Goal: Information Seeking & Learning: Compare options

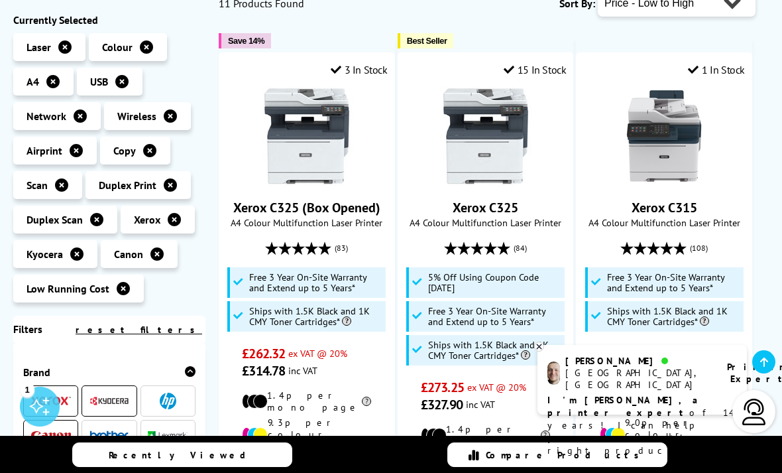
scroll to position [275, 0]
click at [482, 149] on img at bounding box center [485, 135] width 99 height 99
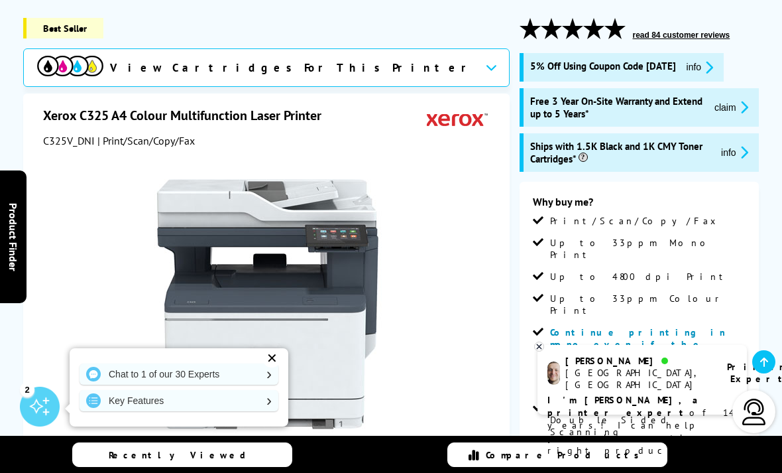
scroll to position [170, 0]
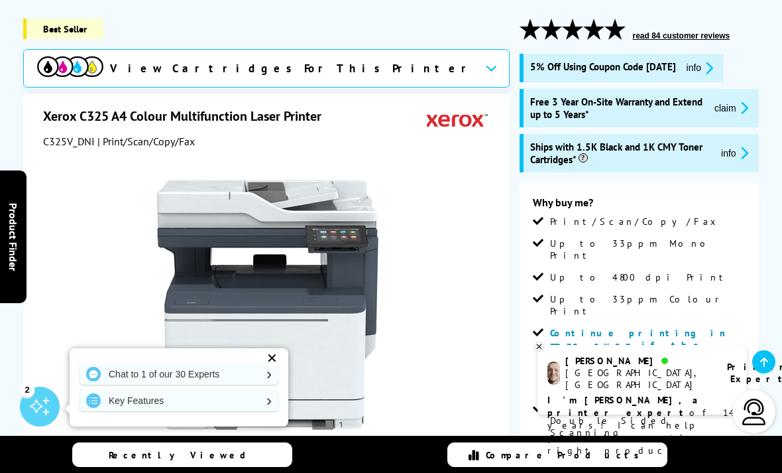
click at [486, 65] on icon at bounding box center [491, 67] width 11 height 7
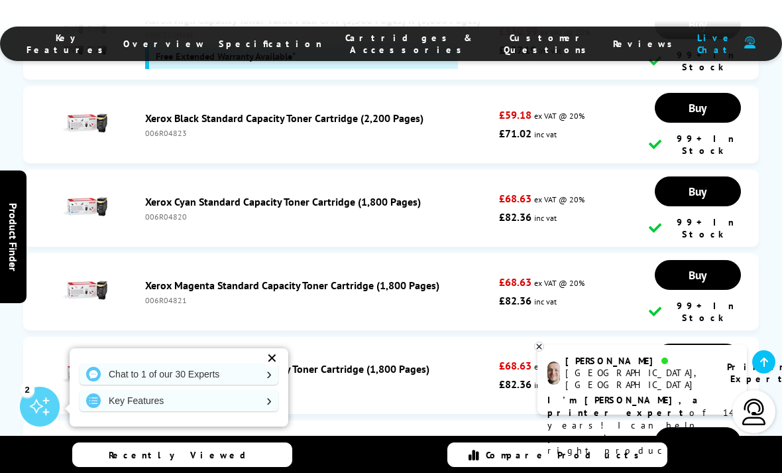
scroll to position [5120, 0]
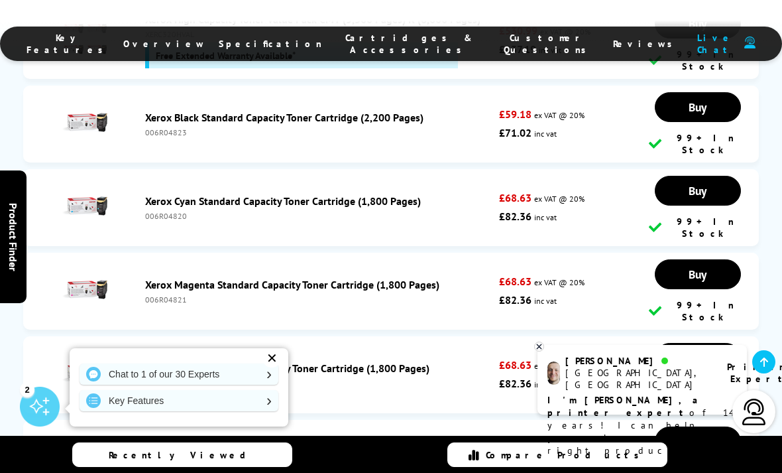
click at [540, 351] on icon at bounding box center [539, 347] width 9 height 10
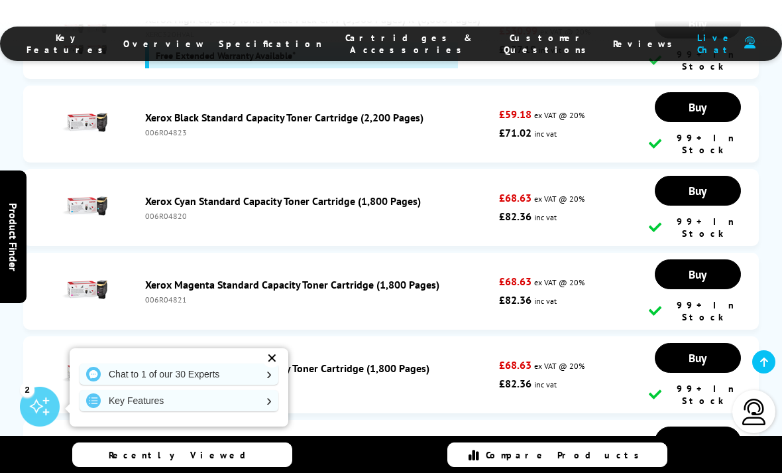
click at [269, 367] on div "✕" at bounding box center [272, 358] width 19 height 19
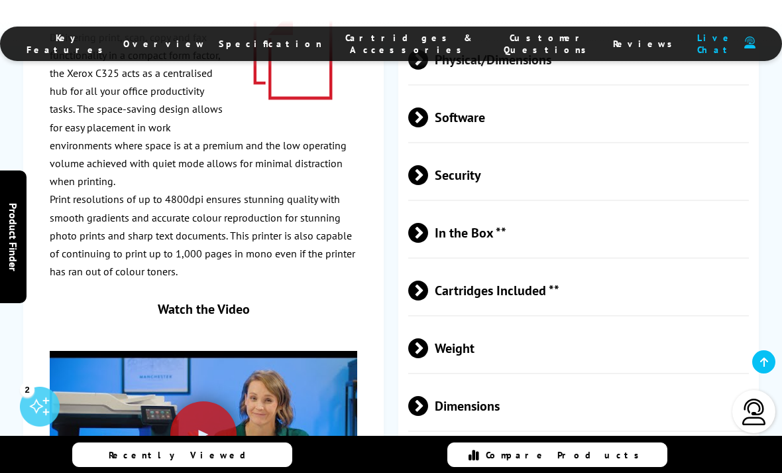
scroll to position [4347, 0]
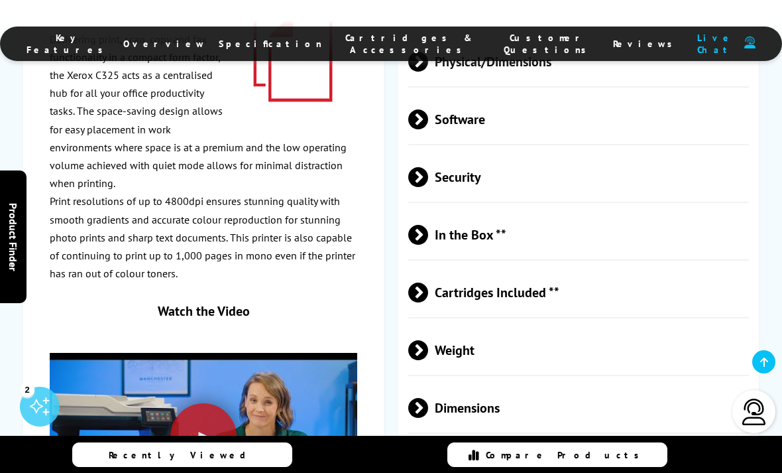
click at [428, 282] on span at bounding box center [428, 292] width 0 height 20
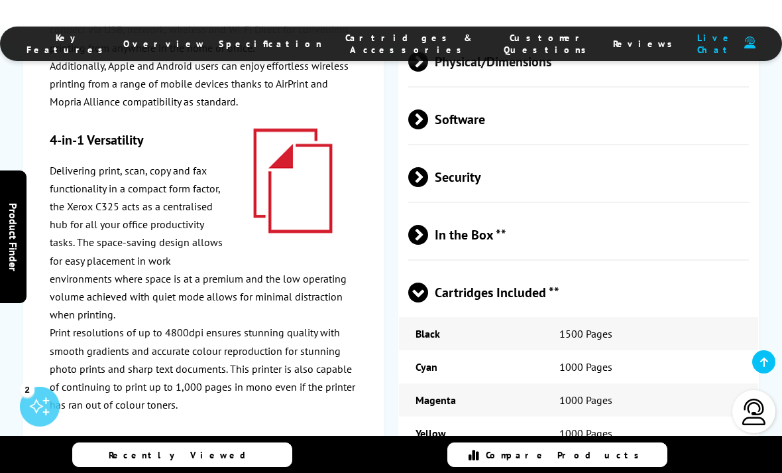
click at [416, 302] on span at bounding box center [418, 302] width 20 height 0
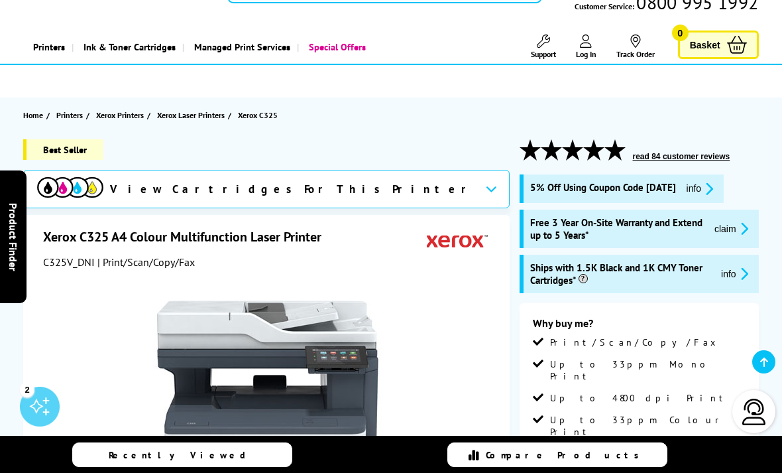
scroll to position [0, 0]
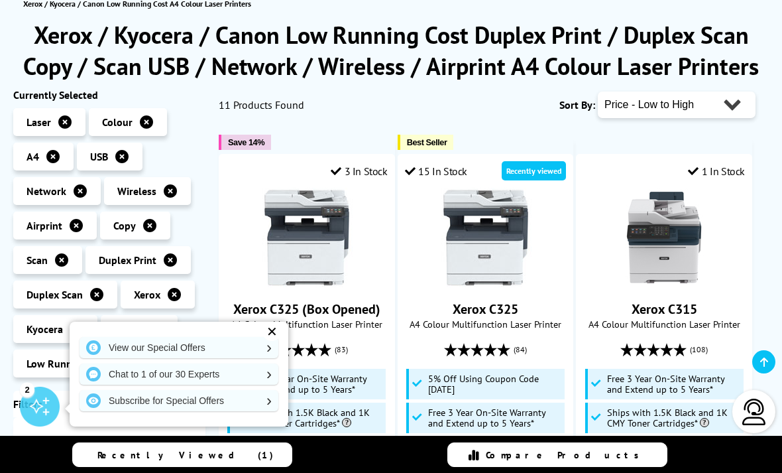
scroll to position [164, 0]
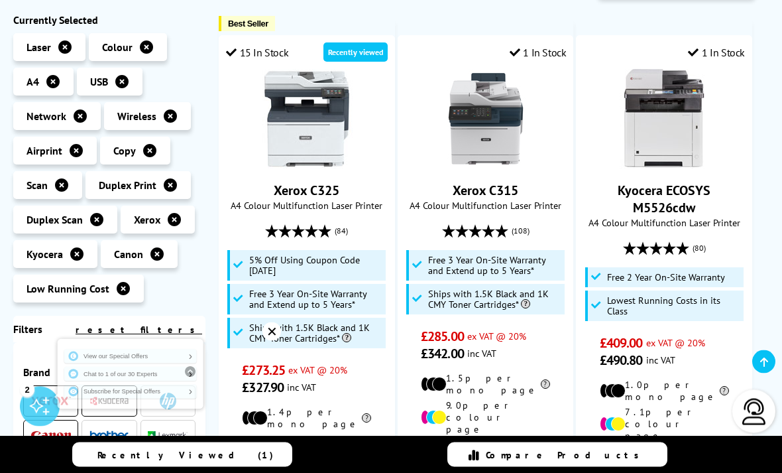
scroll to position [292, 0]
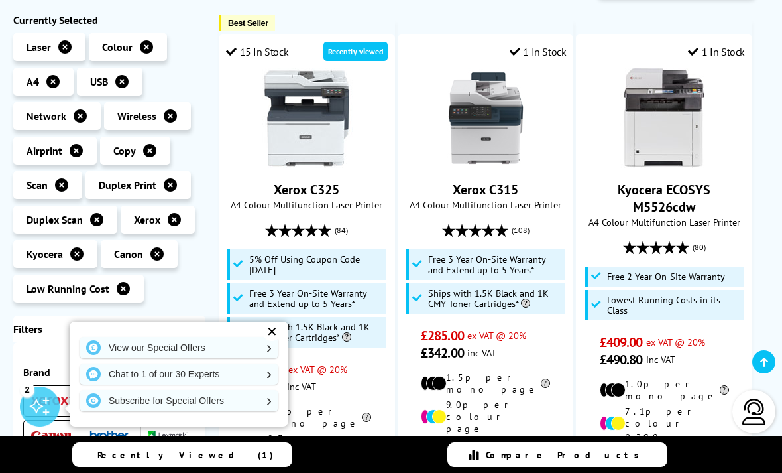
click at [279, 341] on div "✕" at bounding box center [272, 331] width 19 height 19
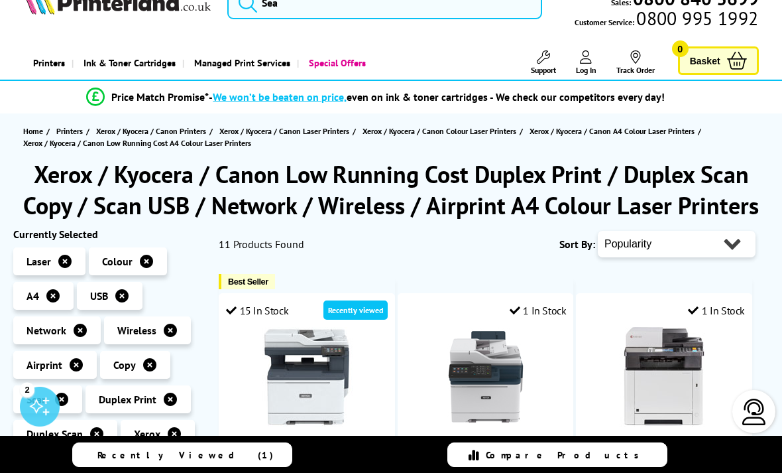
scroll to position [33, 0]
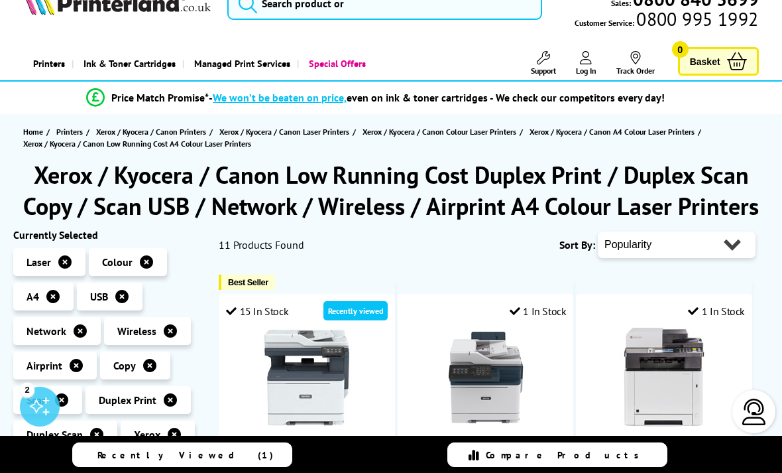
click at [67, 261] on icon at bounding box center [64, 261] width 13 height 13
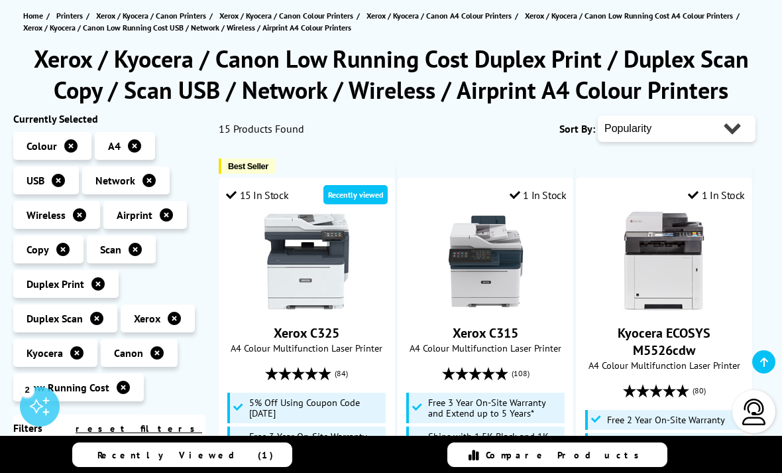
scroll to position [43, 0]
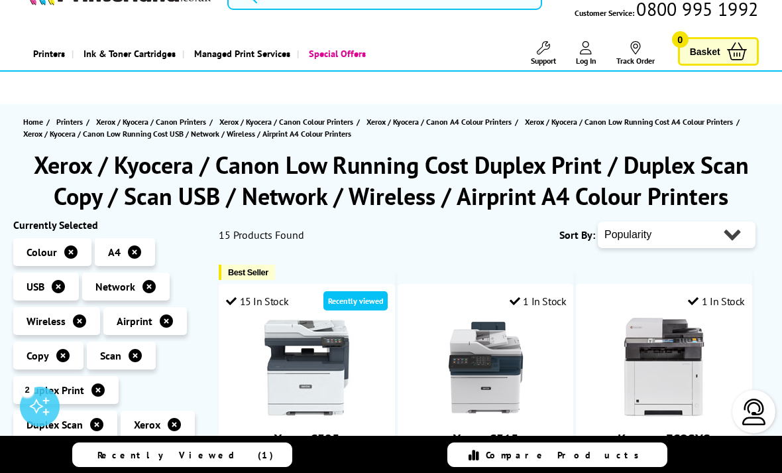
click at [731, 227] on select "Popularity Rating Price - Low to High Price - High to Low Running Costs - Low t…" at bounding box center [677, 234] width 158 height 27
select select "Running Costs"
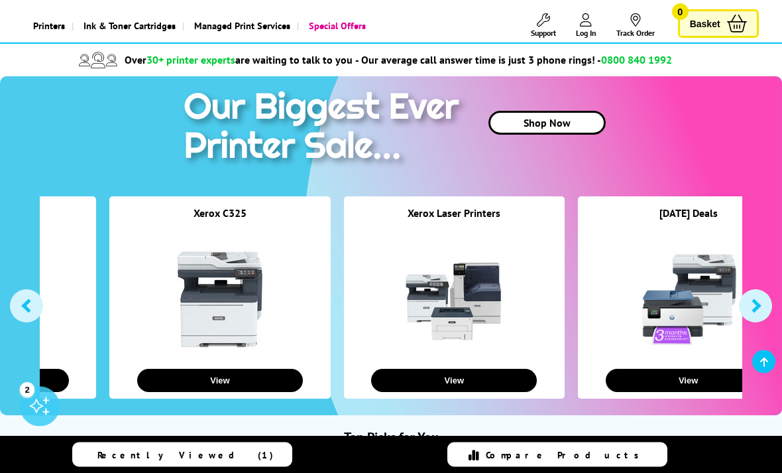
scroll to position [84, 0]
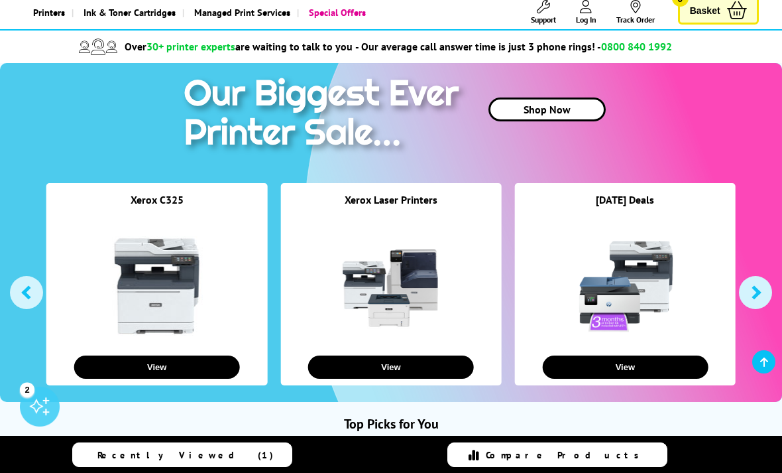
click at [628, 363] on button "View" at bounding box center [625, 366] width 166 height 23
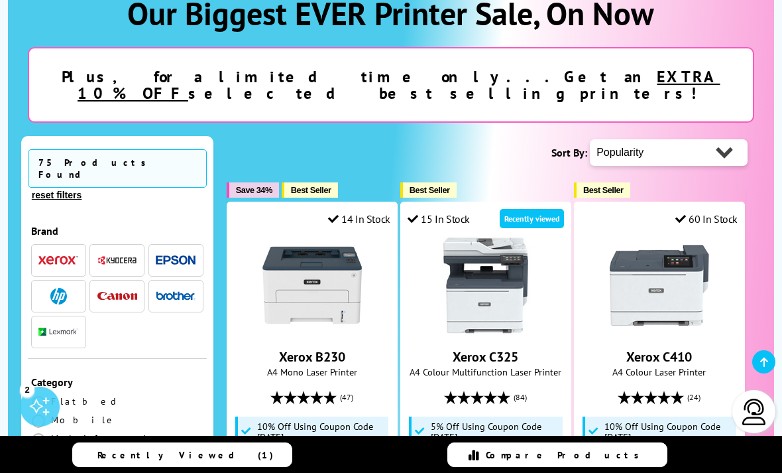
scroll to position [204, 0]
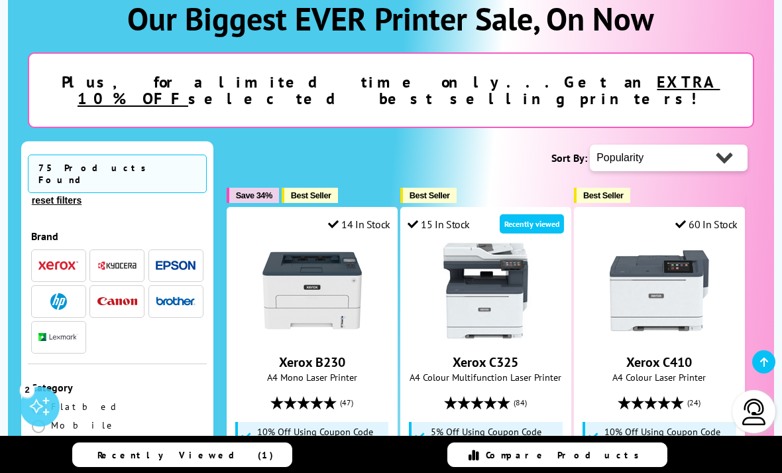
click at [724, 151] on select "Popularity Rating Price - Low to High Price - High to Low Running Costs - Low t…" at bounding box center [669, 158] width 158 height 27
select select "Running Costs"
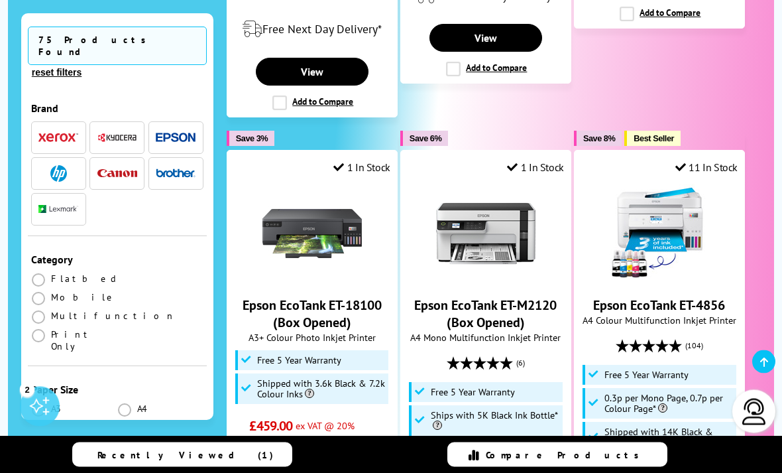
scroll to position [861, 0]
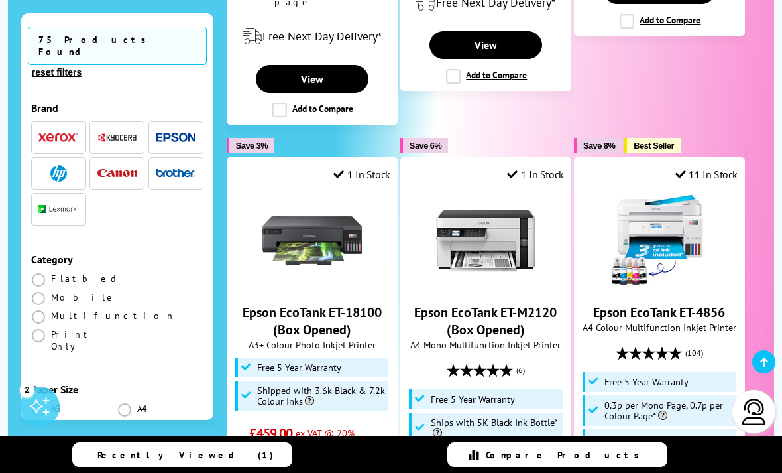
click at [629, 304] on link "Epson EcoTank ET-4856" at bounding box center [659, 312] width 132 height 17
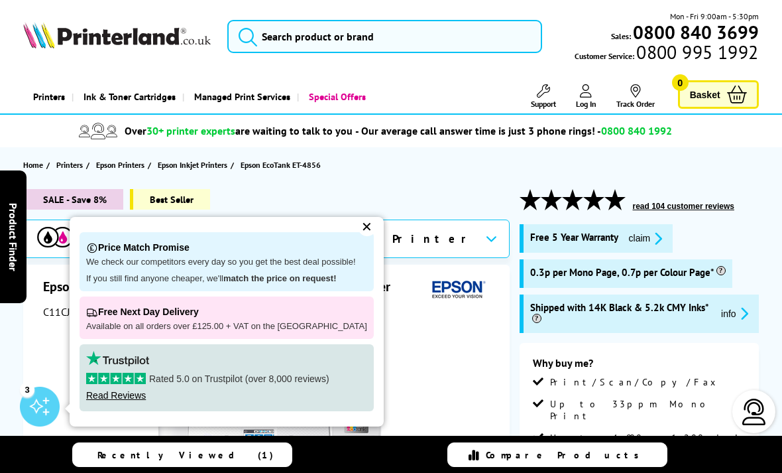
click at [358, 236] on div "✕" at bounding box center [367, 227] width 19 height 19
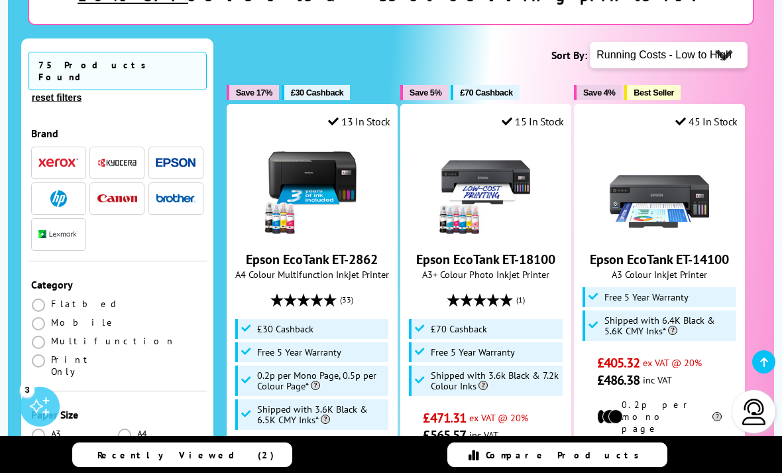
scroll to position [308, 0]
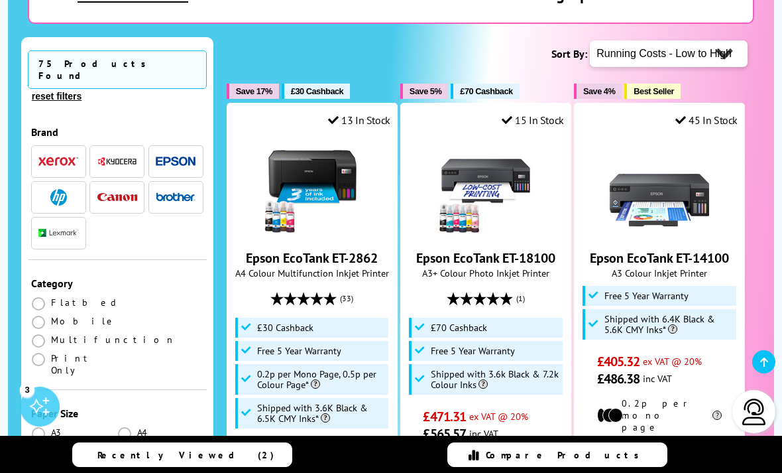
click at [124, 193] on img "button" at bounding box center [117, 197] width 40 height 9
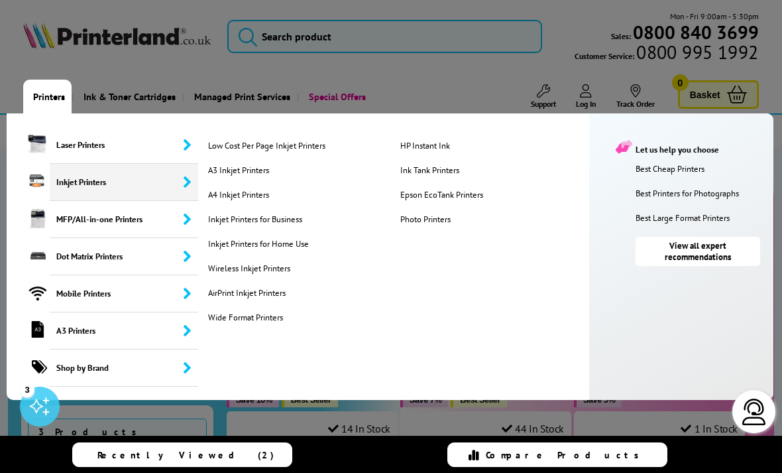
click at [253, 200] on link "A4 Inkjet Printers" at bounding box center [299, 194] width 188 height 11
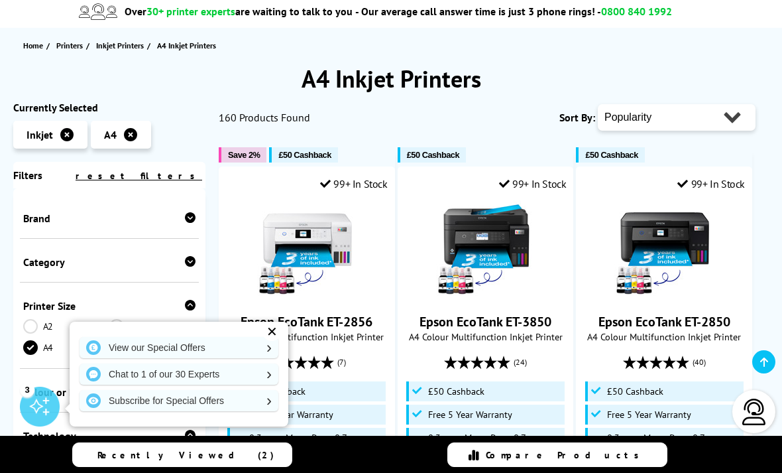
scroll to position [119, 0]
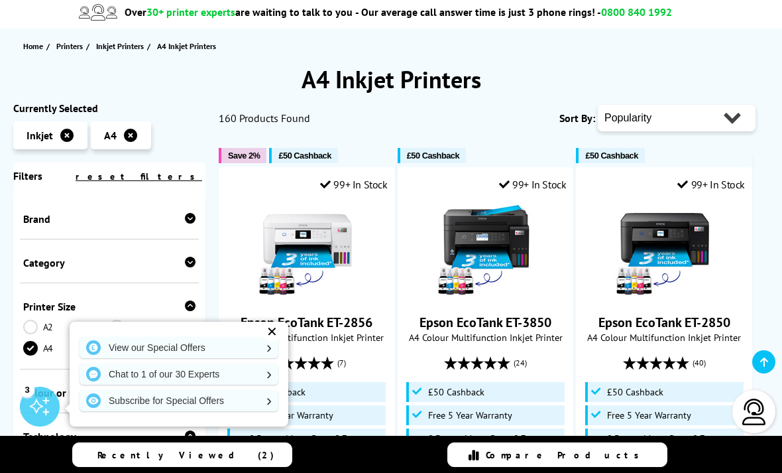
click at [277, 341] on div "✕" at bounding box center [272, 331] width 19 height 19
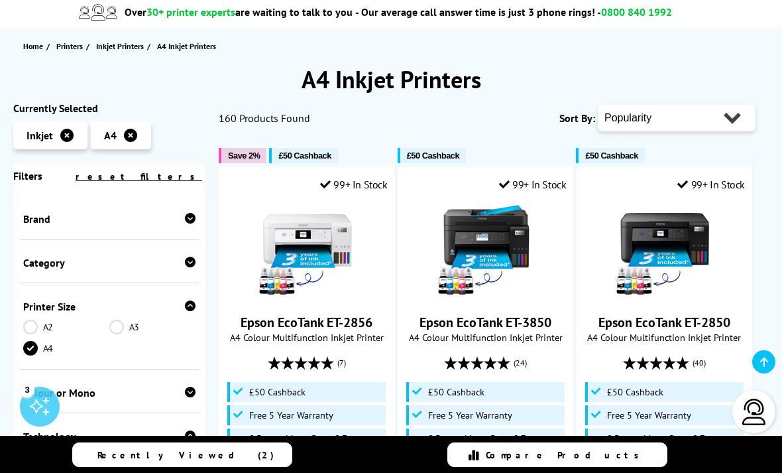
click at [190, 218] on icon at bounding box center [190, 218] width 11 height 11
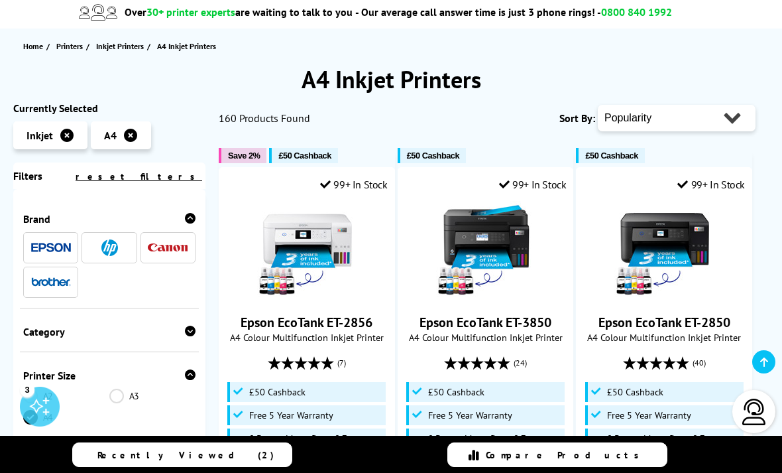
click at [168, 251] on img at bounding box center [168, 247] width 40 height 9
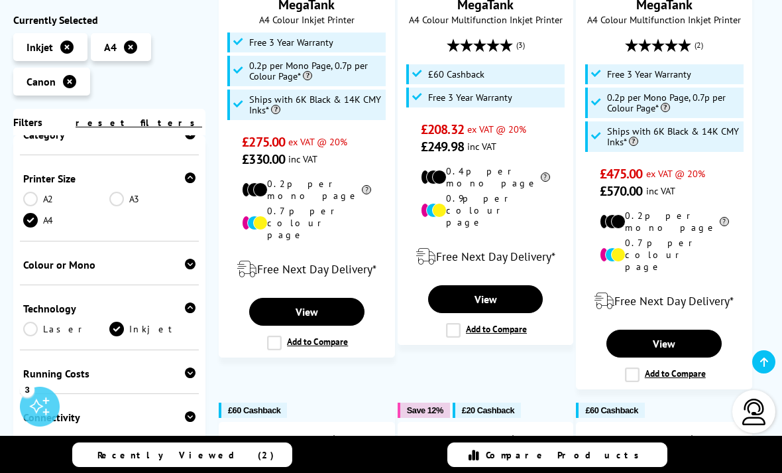
scroll to position [188, 0]
click at [192, 268] on icon at bounding box center [190, 262] width 11 height 11
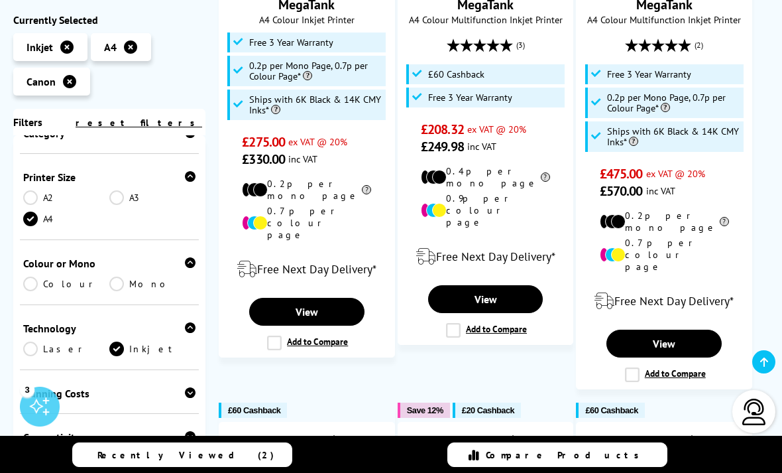
click at [31, 291] on link "Colour" at bounding box center [66, 284] width 86 height 15
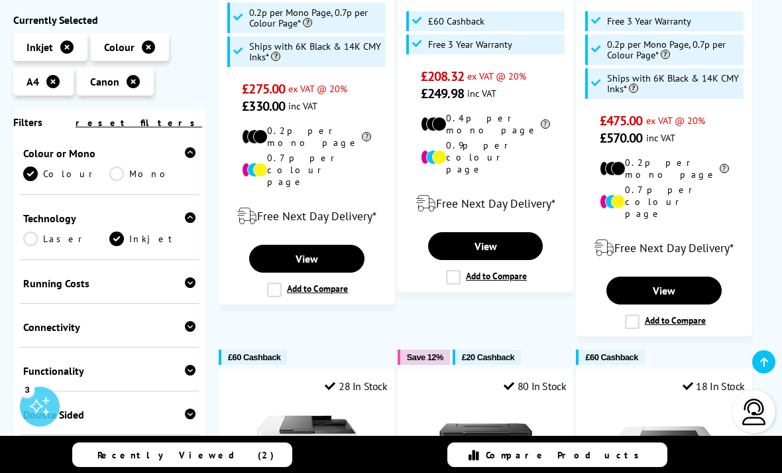
scroll to position [318, 0]
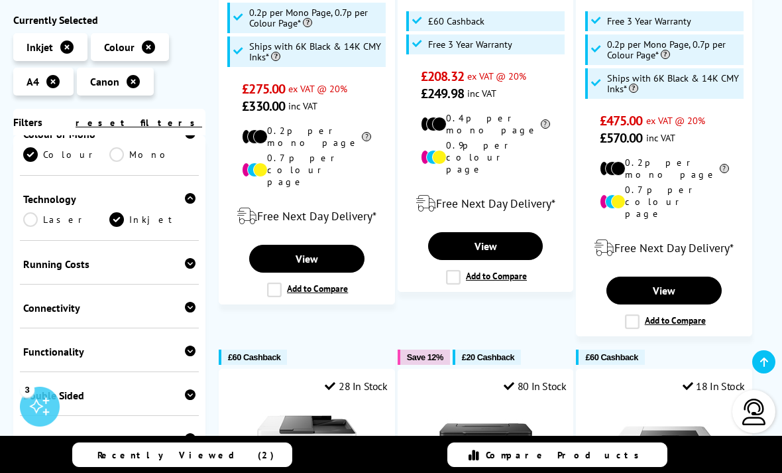
click at [192, 269] on icon at bounding box center [190, 263] width 11 height 11
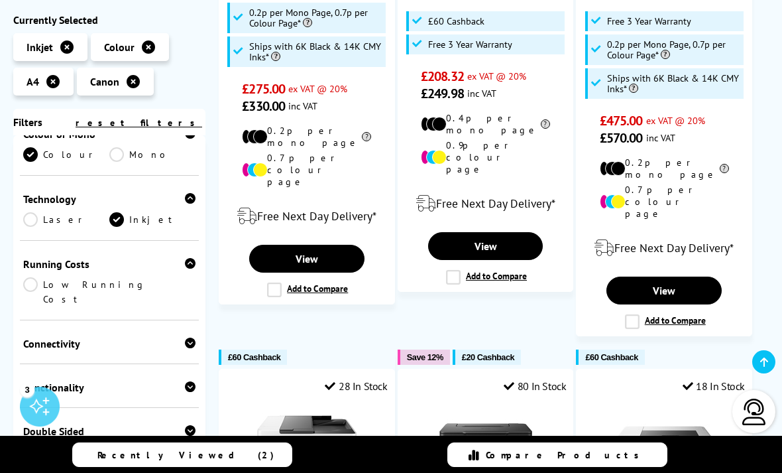
click at [34, 295] on link "Low Running Cost" at bounding box center [109, 291] width 172 height 29
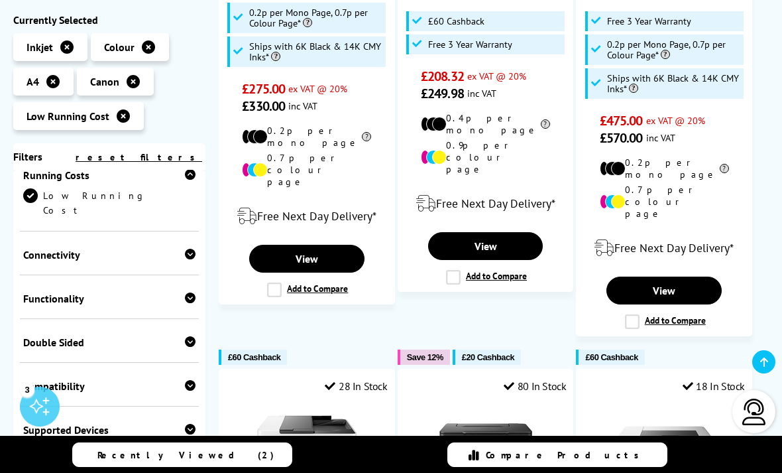
scroll to position [440, 0]
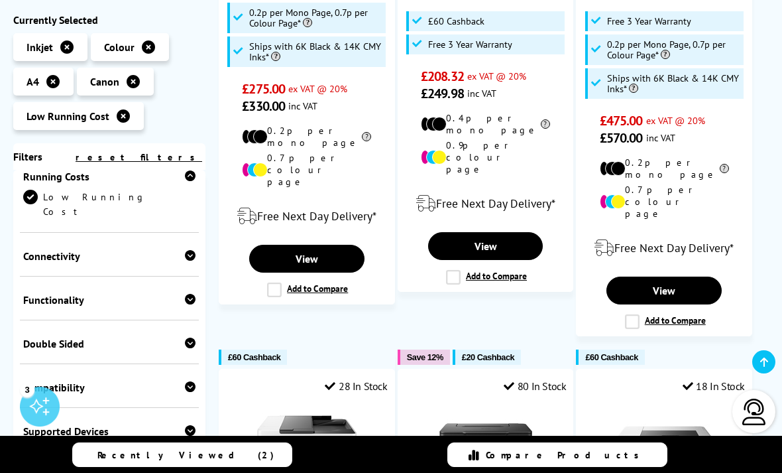
click at [194, 250] on icon at bounding box center [190, 255] width 11 height 11
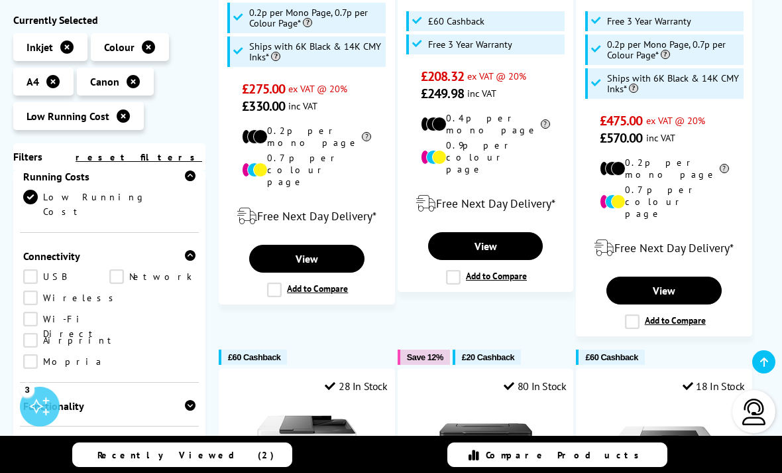
click at [38, 296] on link "Wireless" at bounding box center [71, 297] width 97 height 15
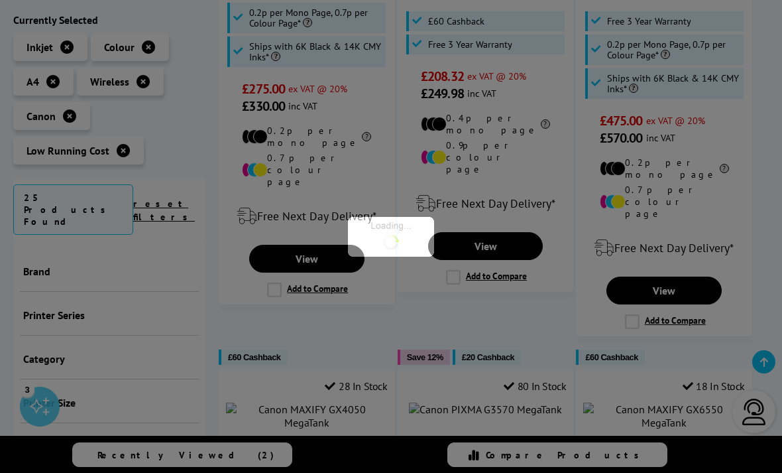
scroll to position [440, 0]
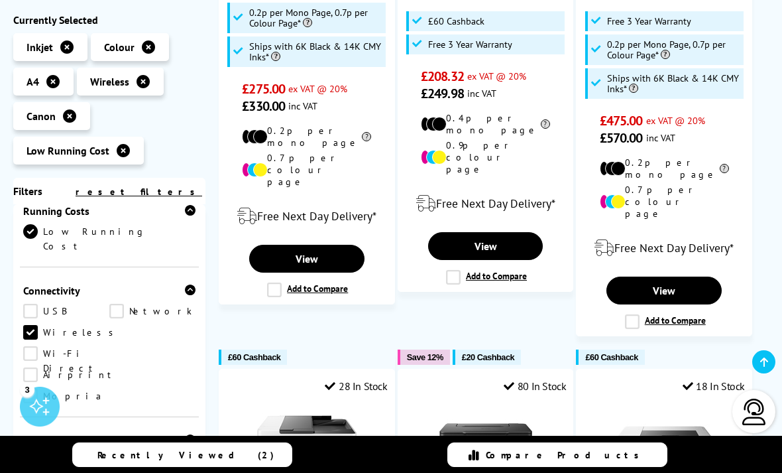
click at [35, 367] on link "Airprint" at bounding box center [70, 374] width 94 height 15
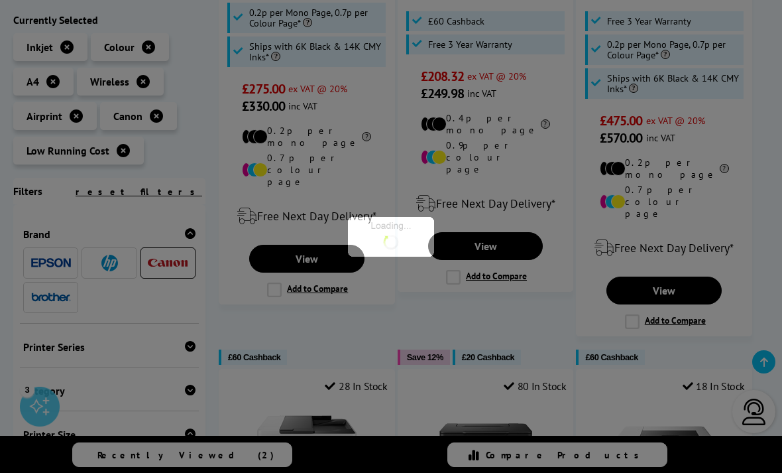
scroll to position [440, 0]
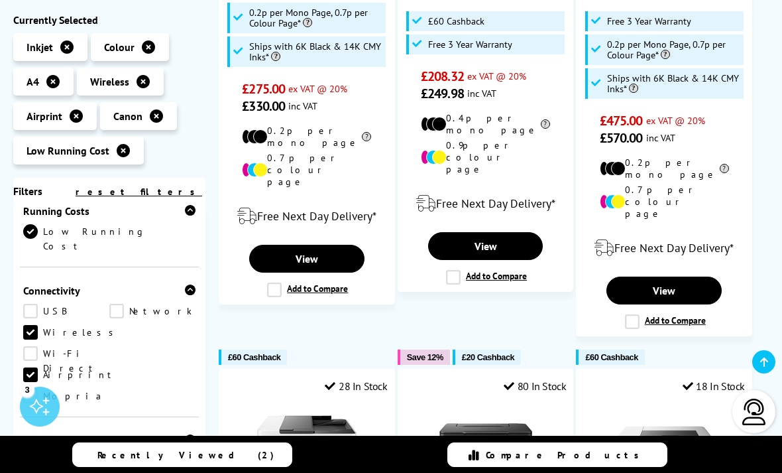
click at [125, 306] on link "Network" at bounding box center [152, 311] width 86 height 15
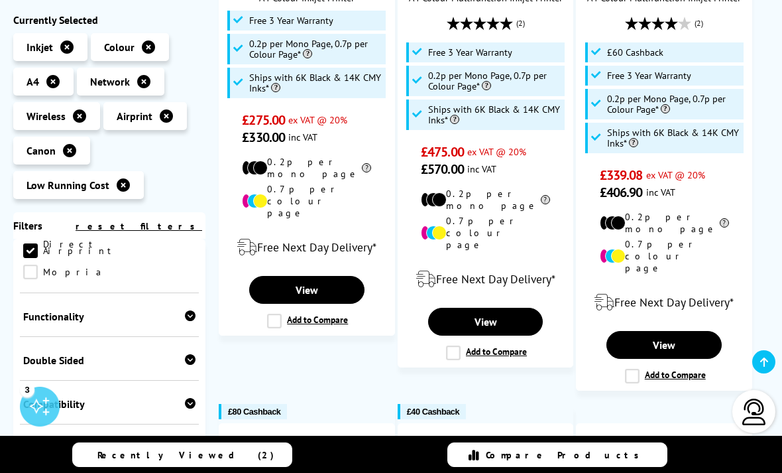
scroll to position [607, 0]
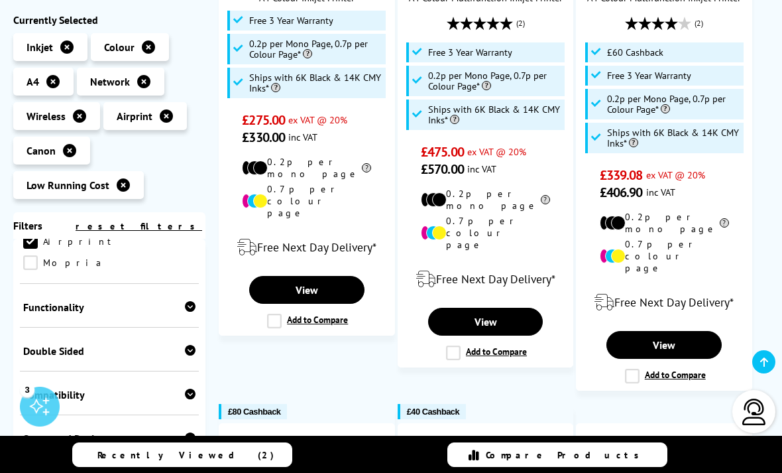
click at [190, 300] on div at bounding box center [190, 306] width 11 height 13
click at [36, 320] on link "Copy" at bounding box center [66, 327] width 86 height 15
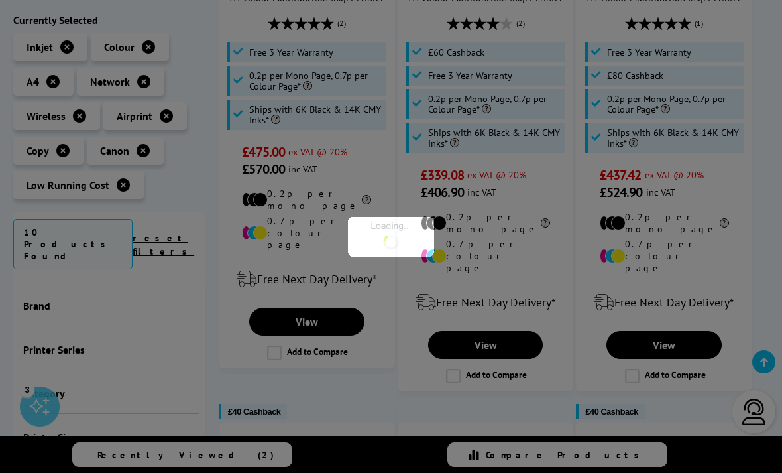
scroll to position [551, 0]
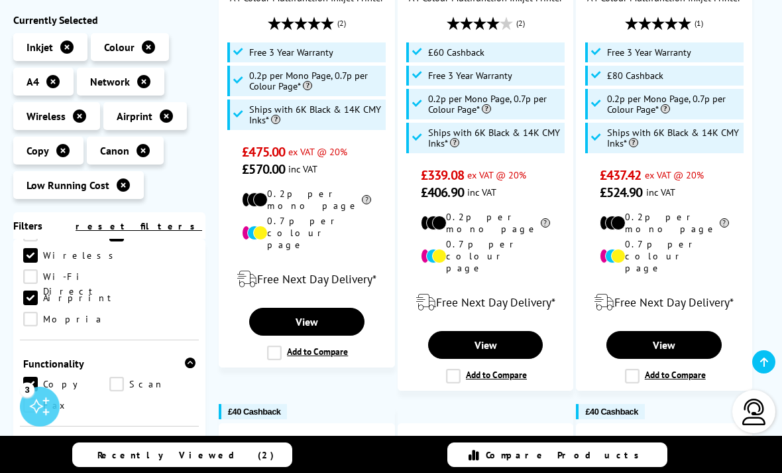
click at [120, 377] on link "Scan" at bounding box center [152, 384] width 86 height 15
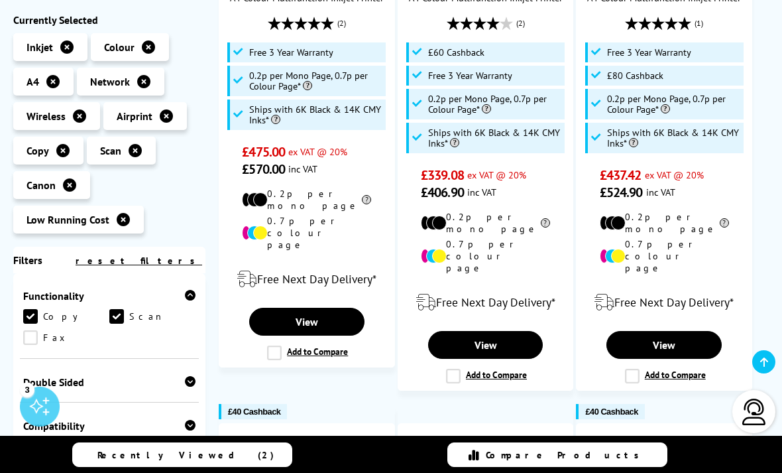
scroll to position [676, 0]
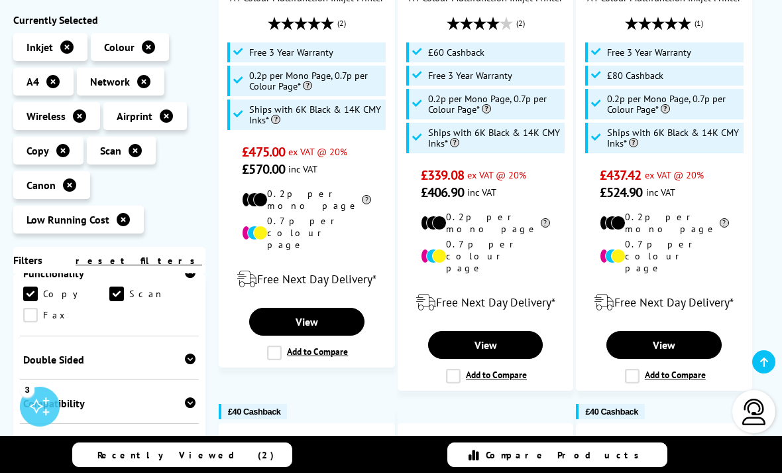
click at [190, 353] on icon at bounding box center [190, 358] width 11 height 11
click at [37, 373] on link "Print" at bounding box center [66, 380] width 86 height 15
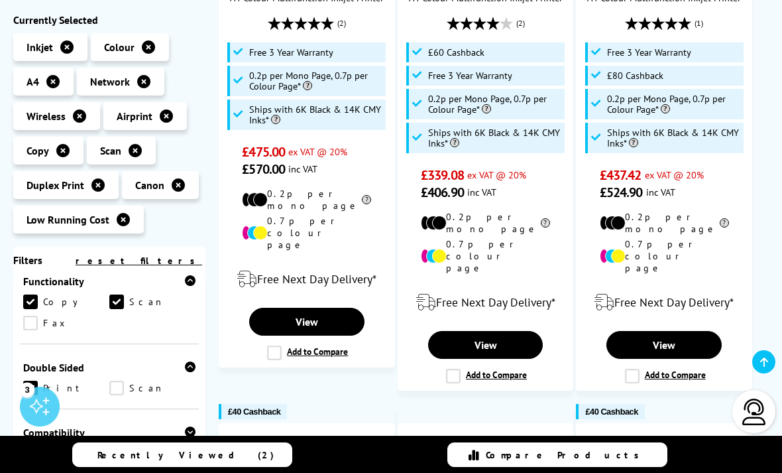
scroll to position [670, 0]
click at [127, 379] on link "Scan" at bounding box center [152, 386] width 86 height 15
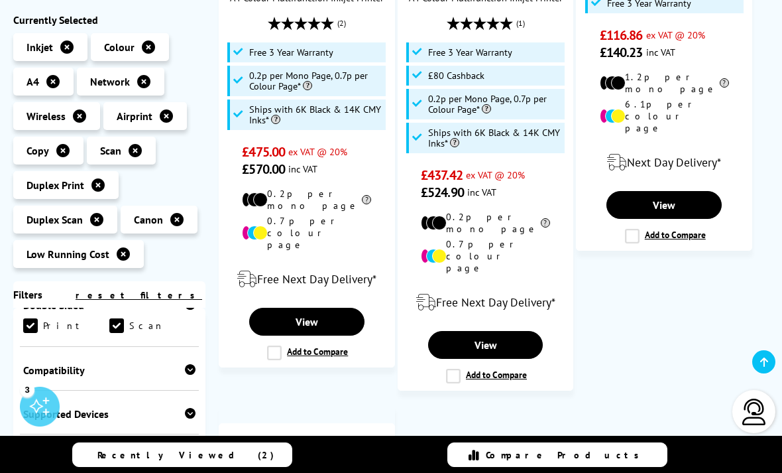
scroll to position [768, 0]
click at [189, 361] on icon at bounding box center [190, 366] width 11 height 11
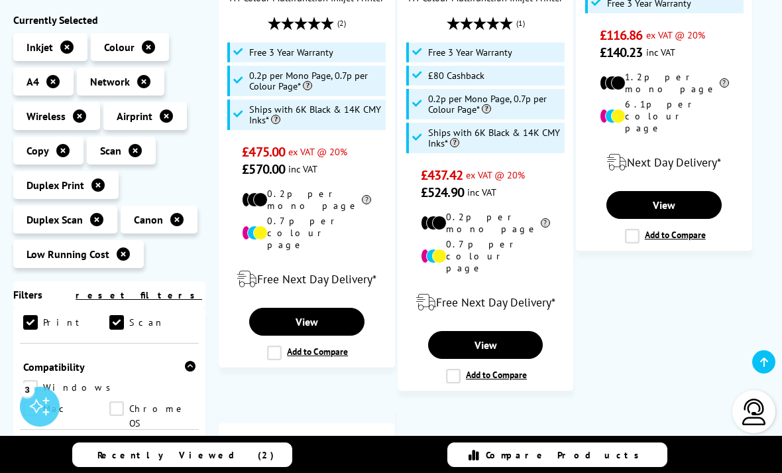
click at [109, 401] on link "Mac" at bounding box center [66, 408] width 86 height 15
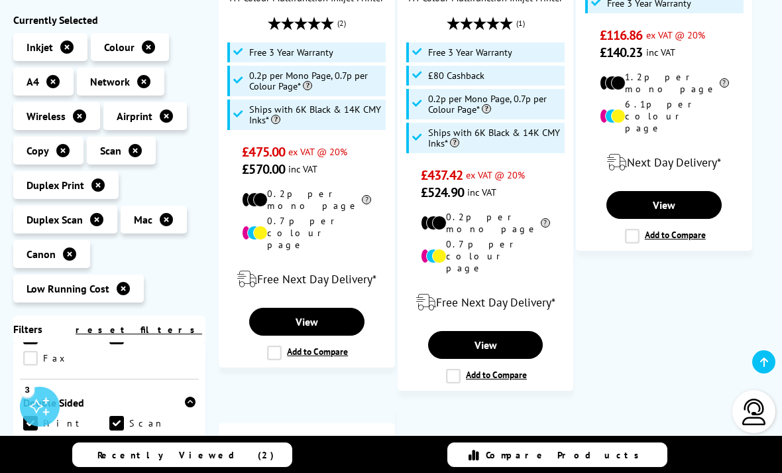
scroll to position [707, 0]
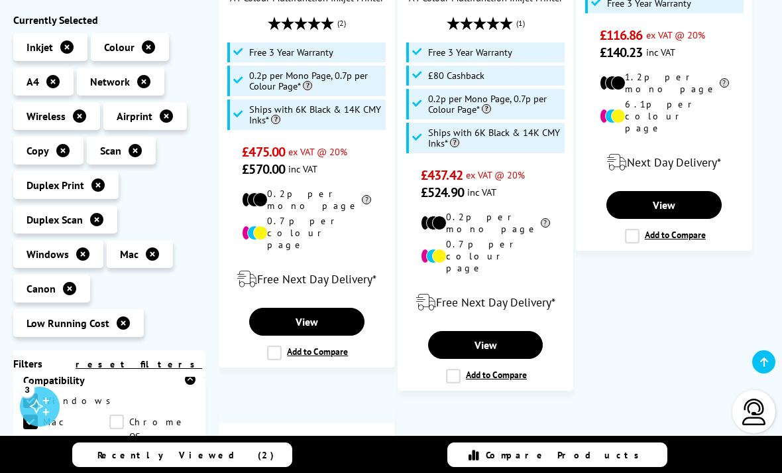
scroll to position [830, 0]
click at [192, 454] on icon at bounding box center [190, 459] width 11 height 11
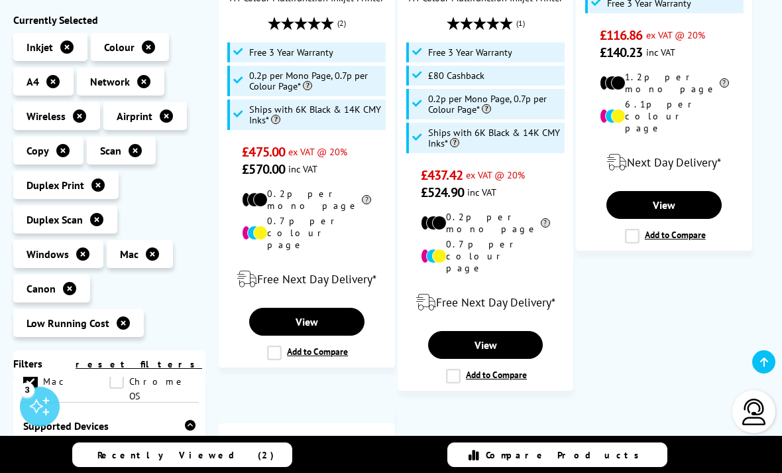
scroll to position [861, 0]
click at [29, 442] on link "Desktop PC" at bounding box center [67, 449] width 88 height 15
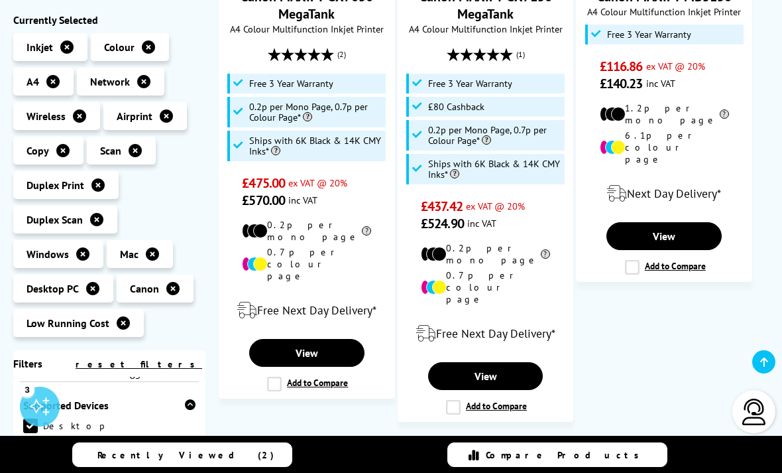
scroll to position [883, 0]
click at [109, 442] on link "Laptop" at bounding box center [66, 449] width 86 height 15
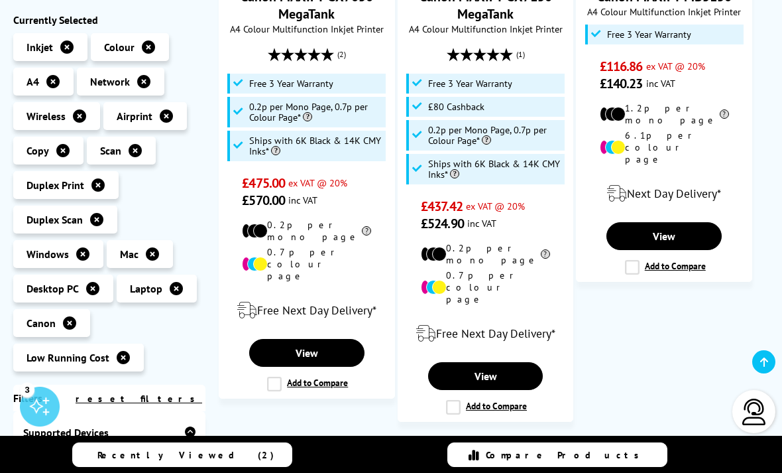
scroll to position [891, 0]
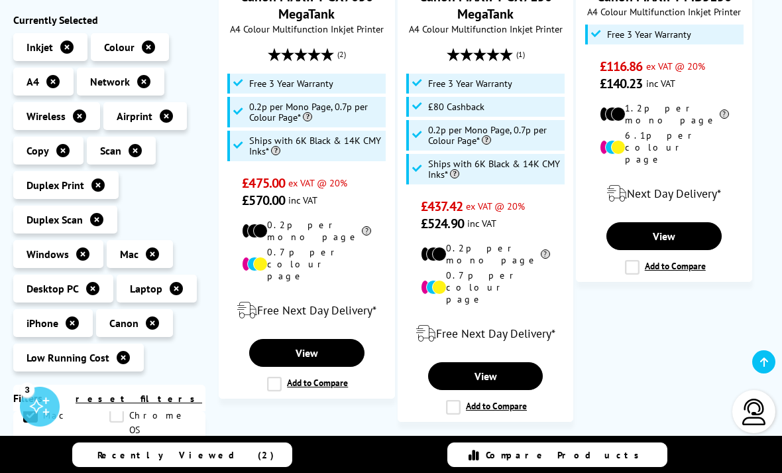
scroll to position [867, 0]
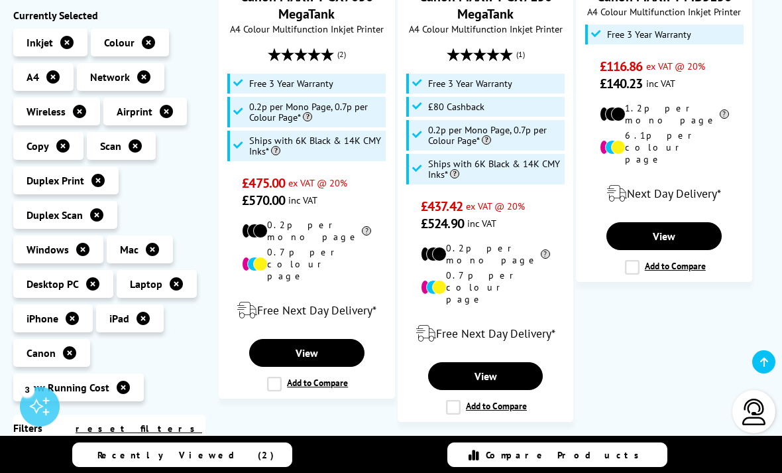
scroll to position [981, 0]
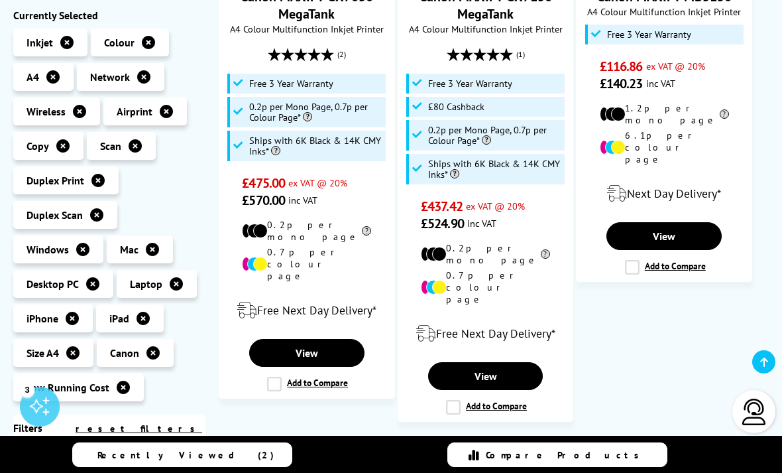
scroll to position [1044, 0]
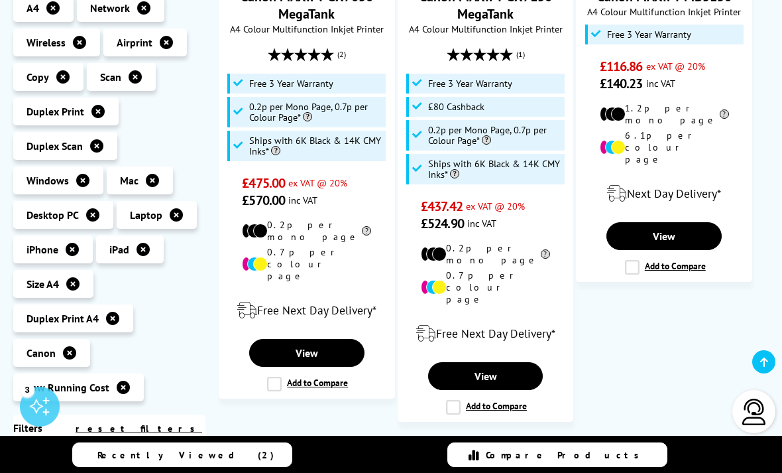
scroll to position [1044, 0]
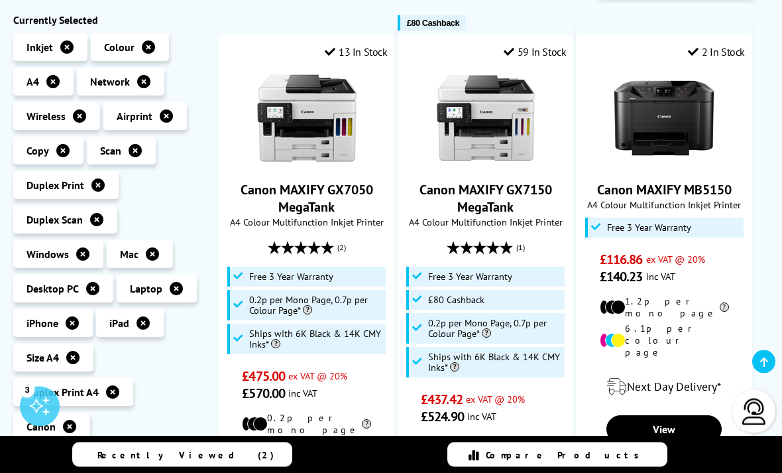
scroll to position [314, 0]
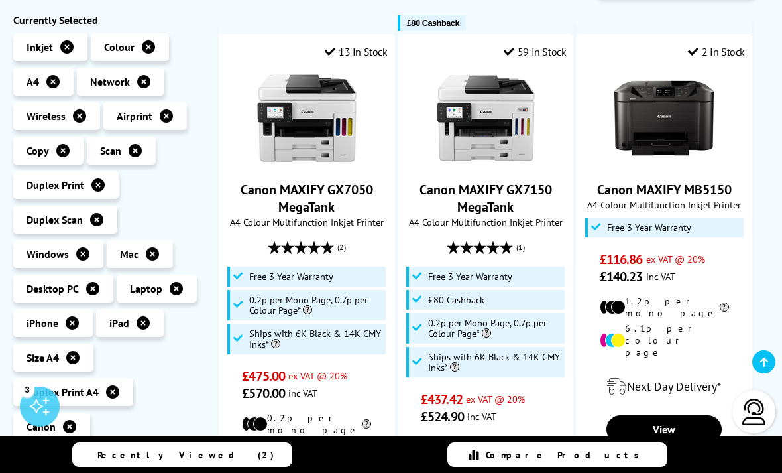
click at [486, 201] on link "Canon MAXIFY GX7150 MegaTank" at bounding box center [486, 198] width 133 height 34
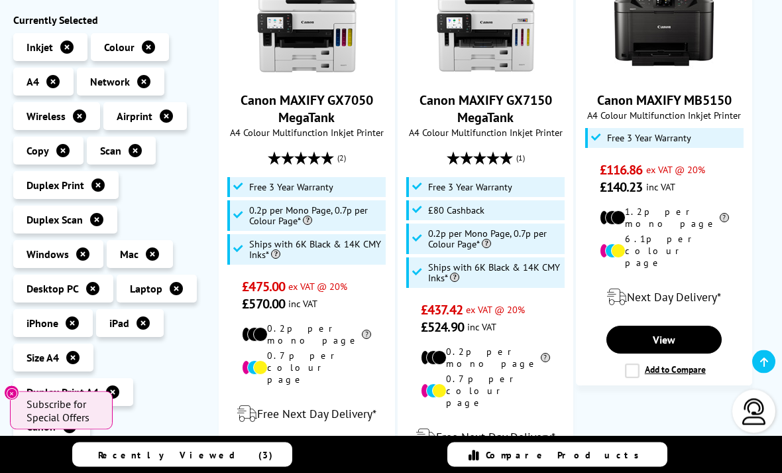
scroll to position [403, 0]
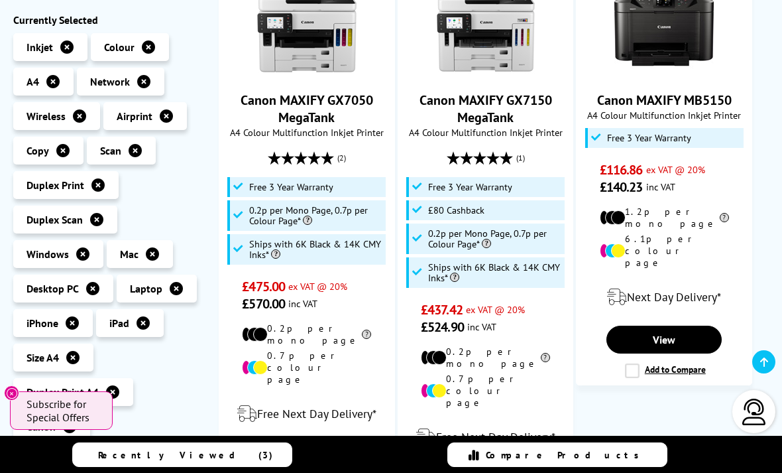
click at [73, 420] on icon at bounding box center [69, 426] width 13 height 13
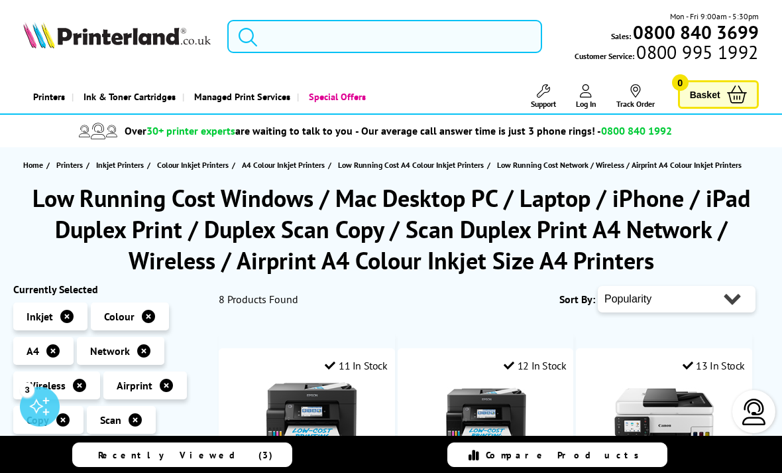
click at [285, 34] on input "search" at bounding box center [384, 36] width 315 height 33
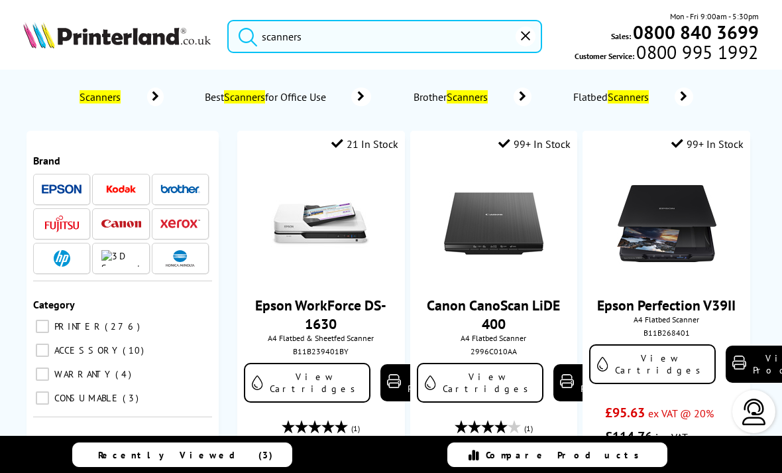
type input "scanners"
click at [245, 33] on button "submit" at bounding box center [244, 34] width 33 height 29
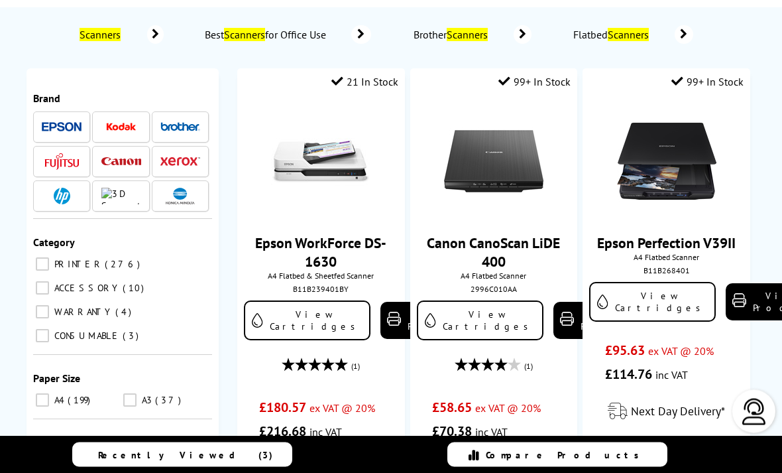
scroll to position [63, 0]
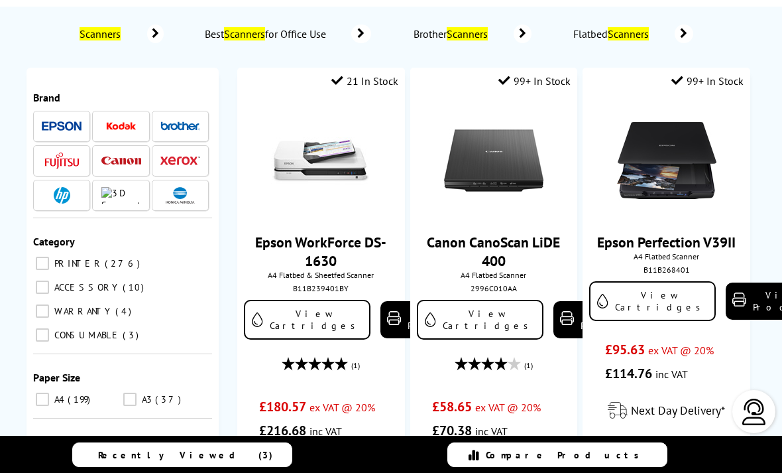
click at [320, 256] on link "Epson WorkForce DS-1630" at bounding box center [320, 251] width 131 height 37
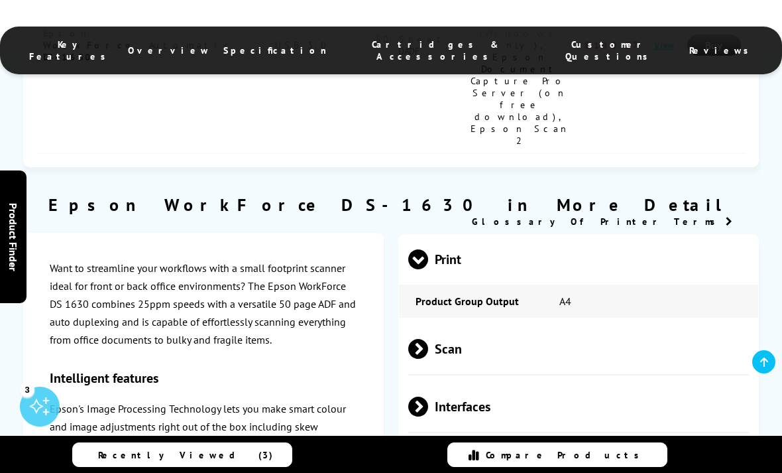
scroll to position [1423, 0]
click at [428, 340] on span at bounding box center [428, 350] width 0 height 20
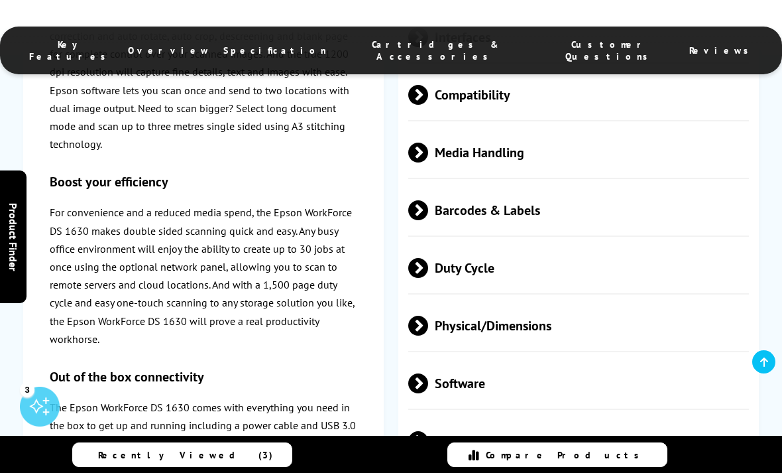
scroll to position [2412, 0]
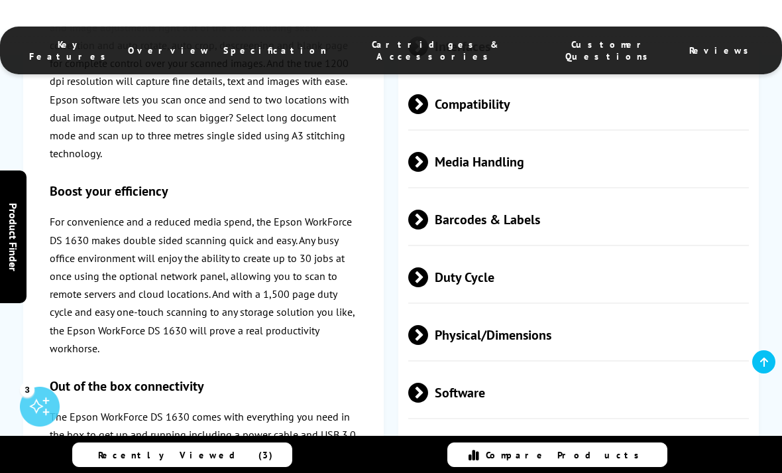
click at [690, 253] on span "Duty Cycle" at bounding box center [578, 278] width 341 height 50
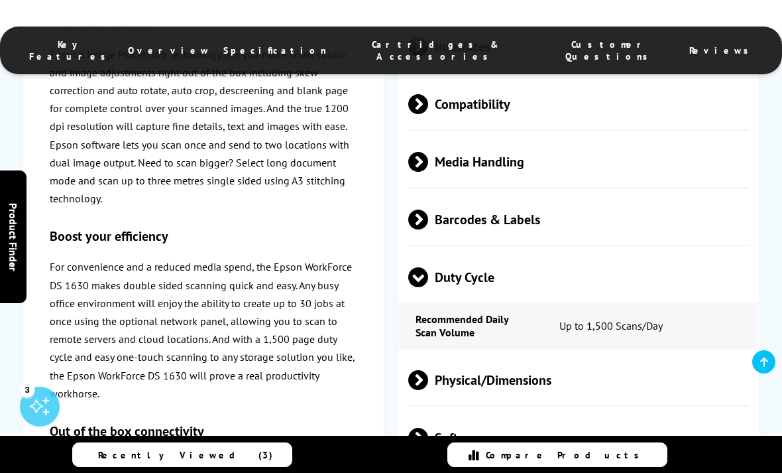
click at [694, 253] on span "Duty Cycle" at bounding box center [578, 278] width 341 height 50
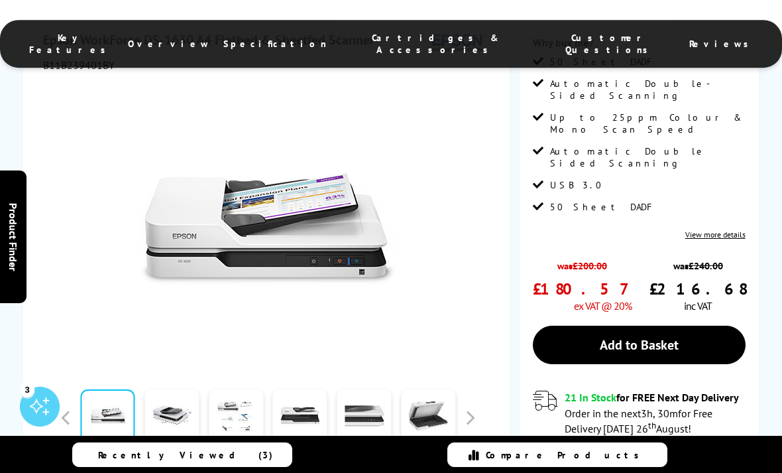
scroll to position [0, 0]
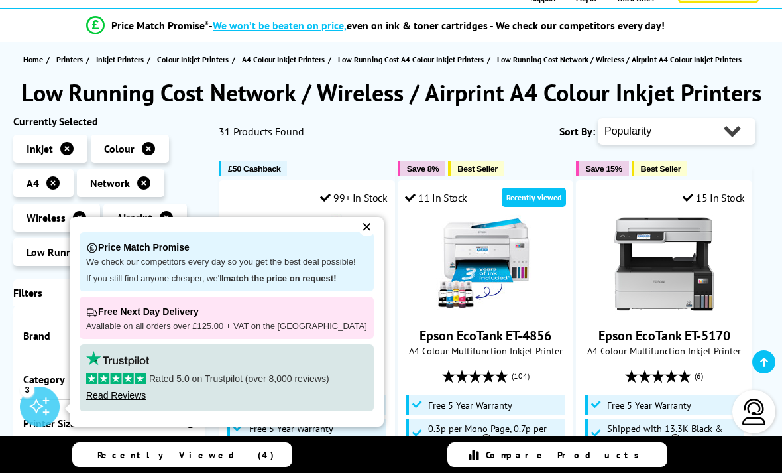
click at [719, 128] on select "Popularity Rating Price - Low to High Price - High to Low Running Costs - Low t…" at bounding box center [677, 131] width 158 height 27
click at [727, 35] on li "Price Match Promise* - We won’t be beaten on price, even on ink & toner cartrid…" at bounding box center [376, 25] width 739 height 23
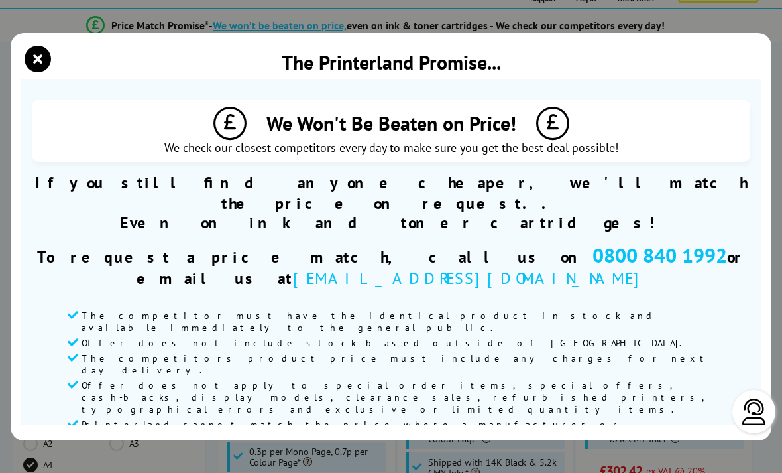
scroll to position [-1, 0]
click at [29, 46] on icon "close modal" at bounding box center [38, 59] width 27 height 27
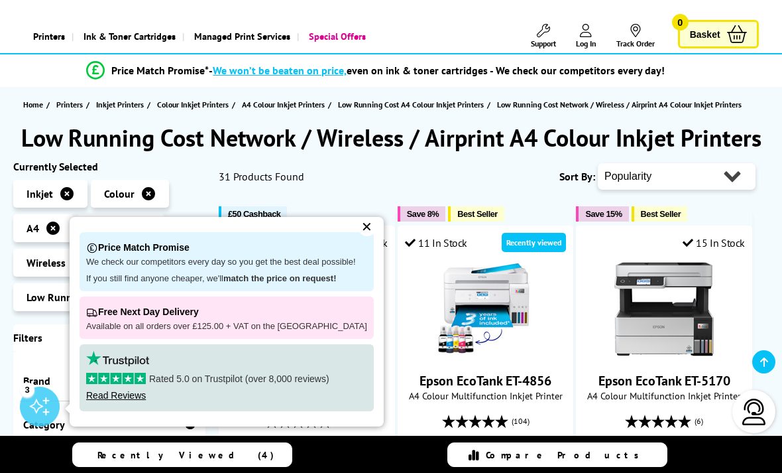
scroll to position [0, 0]
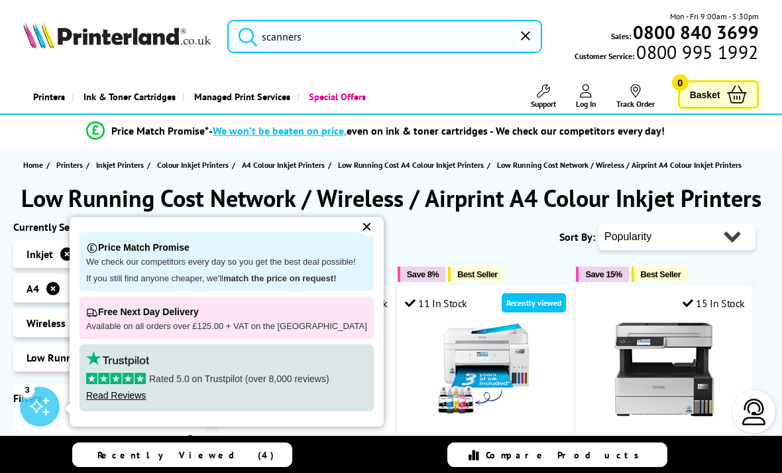
click at [355, 39] on input "scanners" at bounding box center [384, 36] width 315 height 33
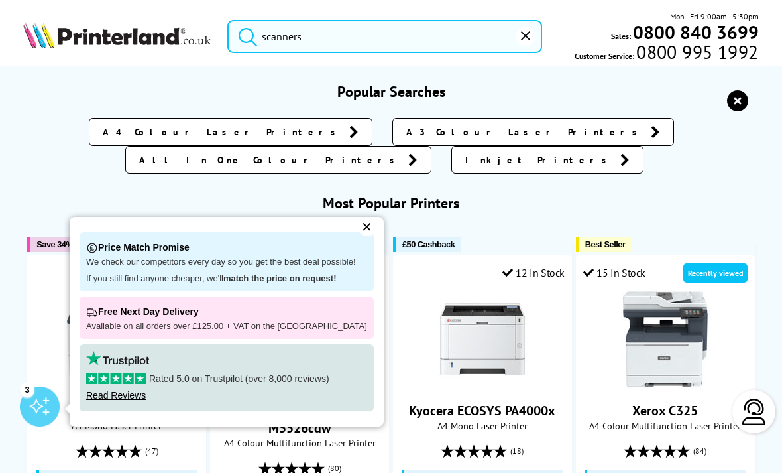
click at [245, 33] on button "submit" at bounding box center [244, 34] width 33 height 29
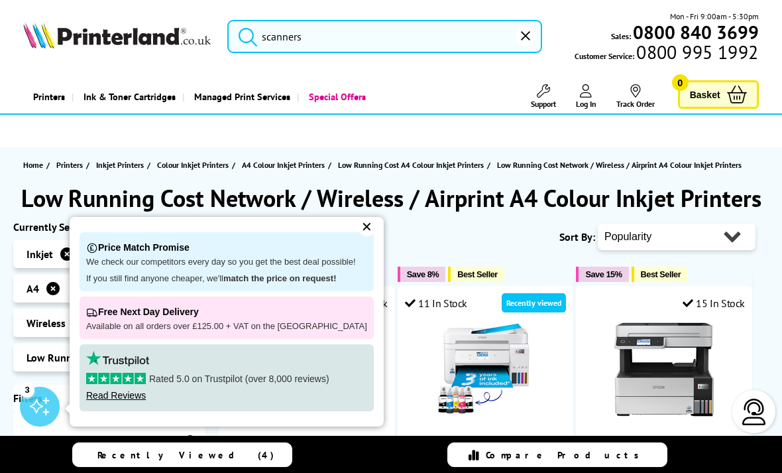
click at [359, 232] on div "✕" at bounding box center [367, 227] width 19 height 19
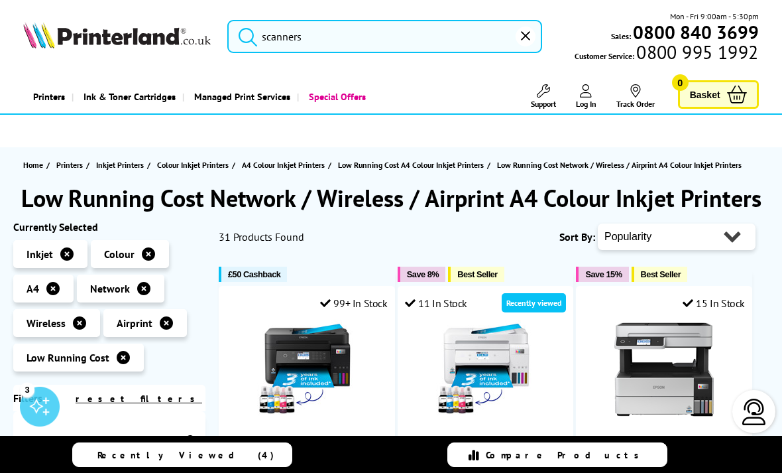
click at [517, 32] on button "reset" at bounding box center [526, 37] width 20 height 20
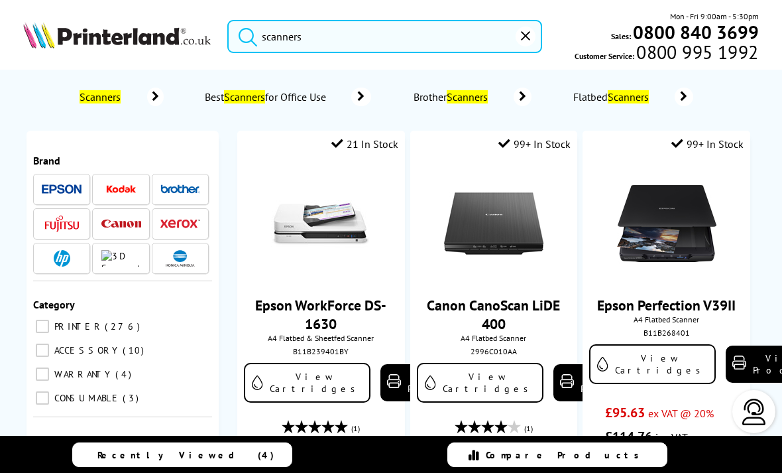
type input "scanners"
click at [245, 33] on button "submit" at bounding box center [244, 34] width 33 height 29
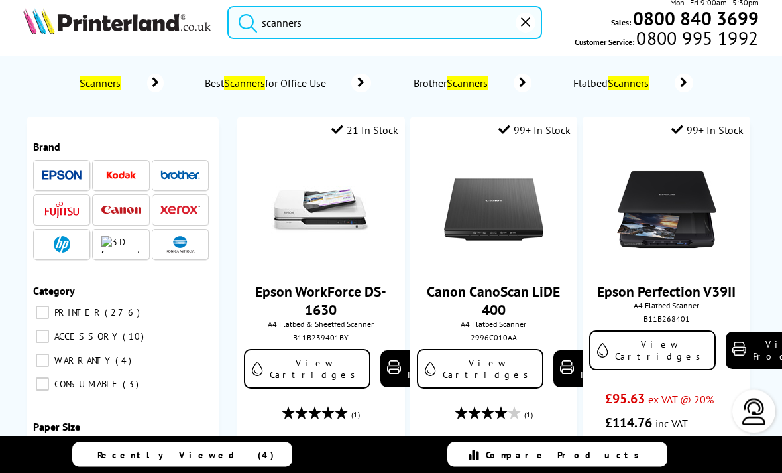
scroll to position [14, 0]
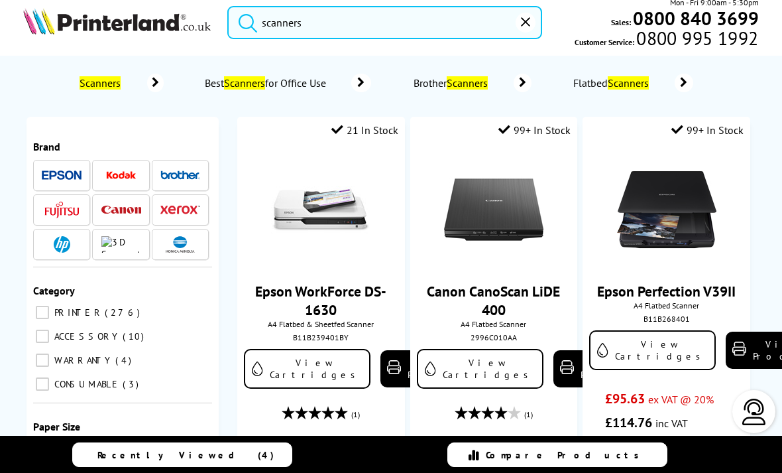
click at [497, 223] on img at bounding box center [493, 209] width 99 height 99
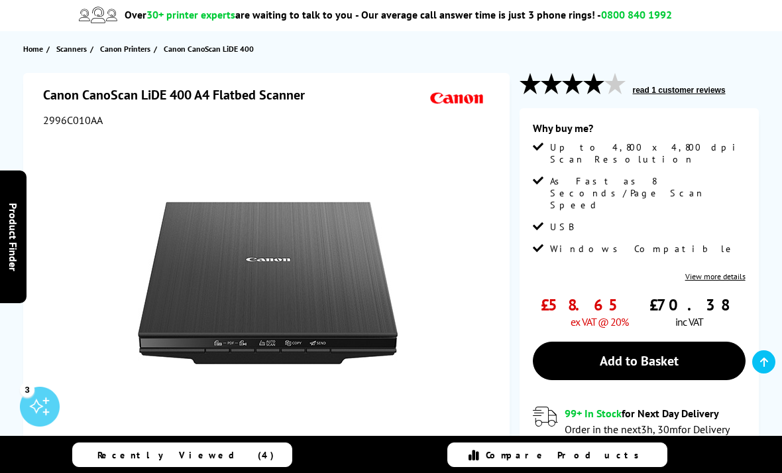
scroll to position [127, 0]
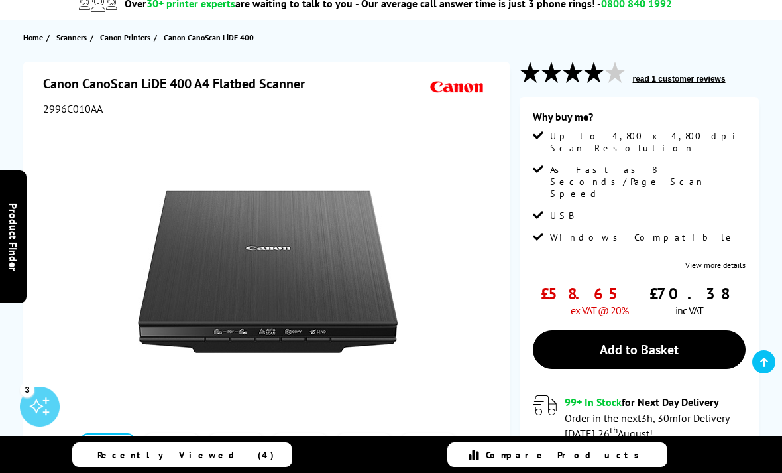
click at [675, 71] on span "read 1 customer reviews" at bounding box center [679, 77] width 101 height 13
click at [684, 81] on button "read 1 customer reviews" at bounding box center [679, 79] width 101 height 11
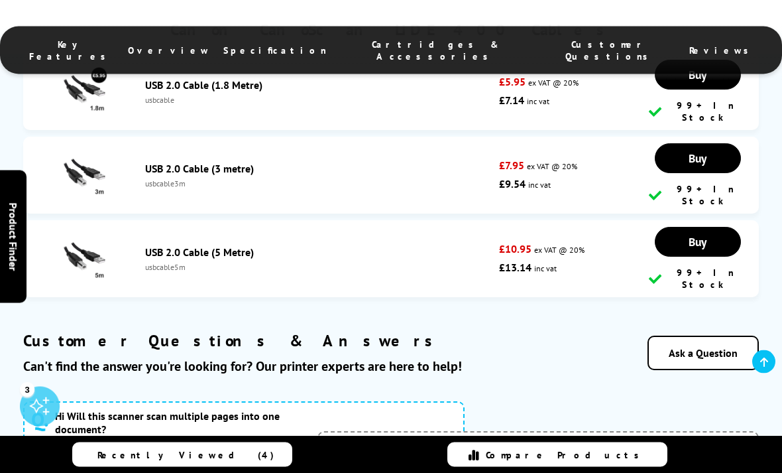
scroll to position [1976, 0]
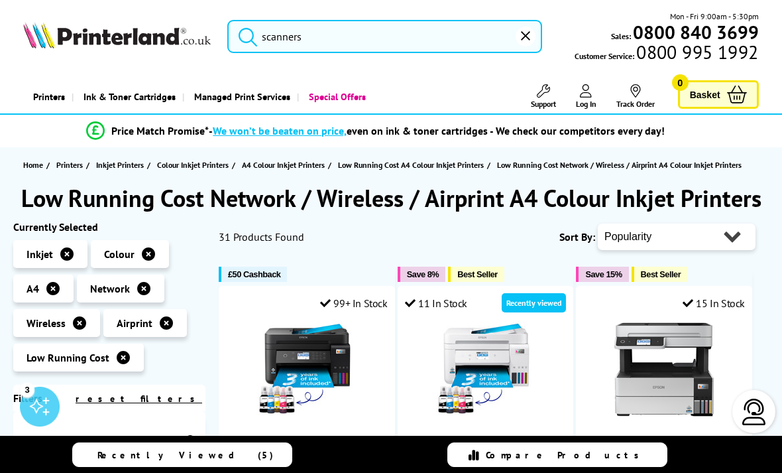
click at [403, 44] on input "scanners" at bounding box center [384, 36] width 315 height 33
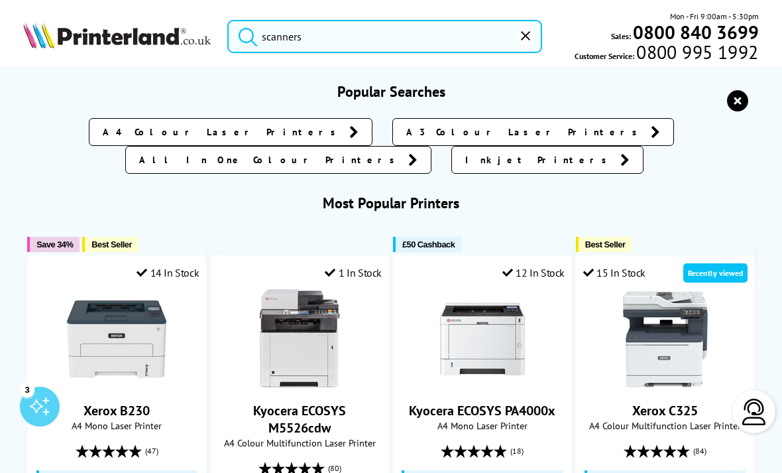
click at [245, 33] on button "submit" at bounding box center [244, 34] width 33 height 29
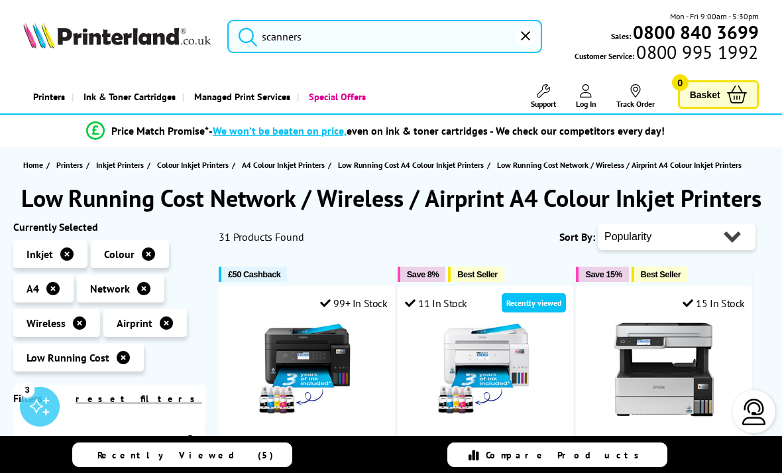
click at [517, 29] on button "reset" at bounding box center [526, 37] width 20 height 20
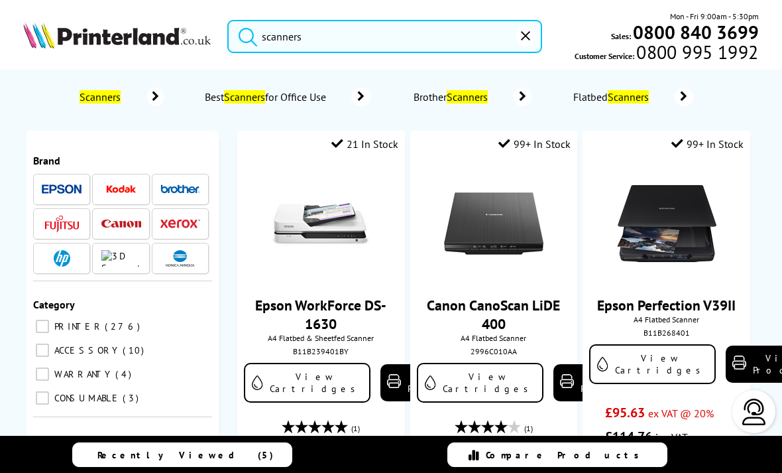
type input "scanners"
click at [245, 33] on button "submit" at bounding box center [244, 34] width 33 height 29
click at [335, 300] on link "Epson WorkForce DS-1630" at bounding box center [320, 314] width 131 height 37
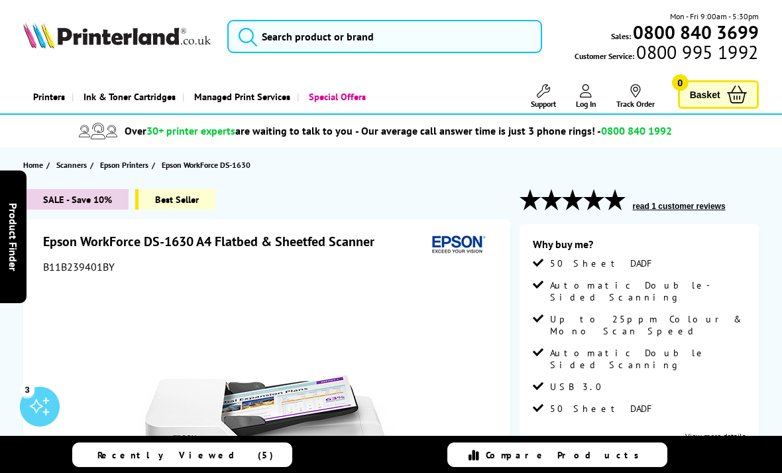
click at [676, 201] on button "read 1 customer reviews" at bounding box center [679, 206] width 101 height 11
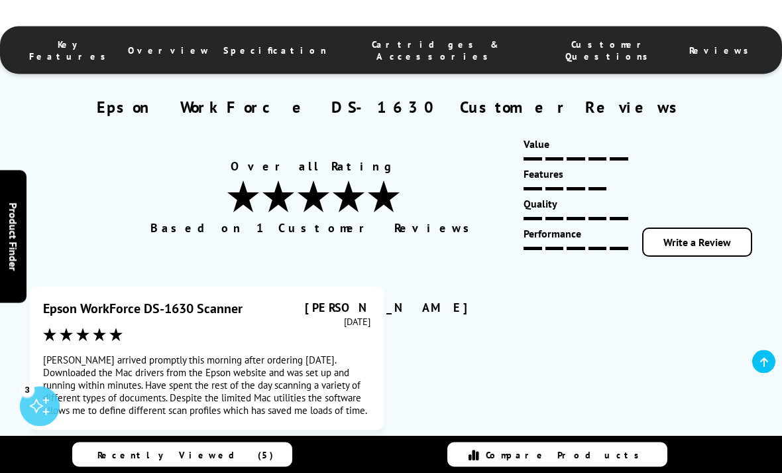
scroll to position [3597, 0]
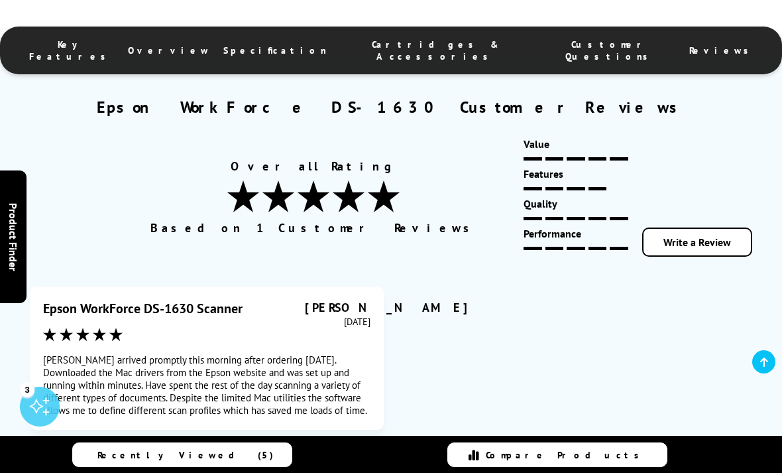
click at [780, 101] on div "Epson WorkForce DS-1630 Customer Reviews Overall Rating Based on 1 Customer Rev…" at bounding box center [391, 285] width 782 height 377
